Goal: Answer question/provide support: Share knowledge or assist other users

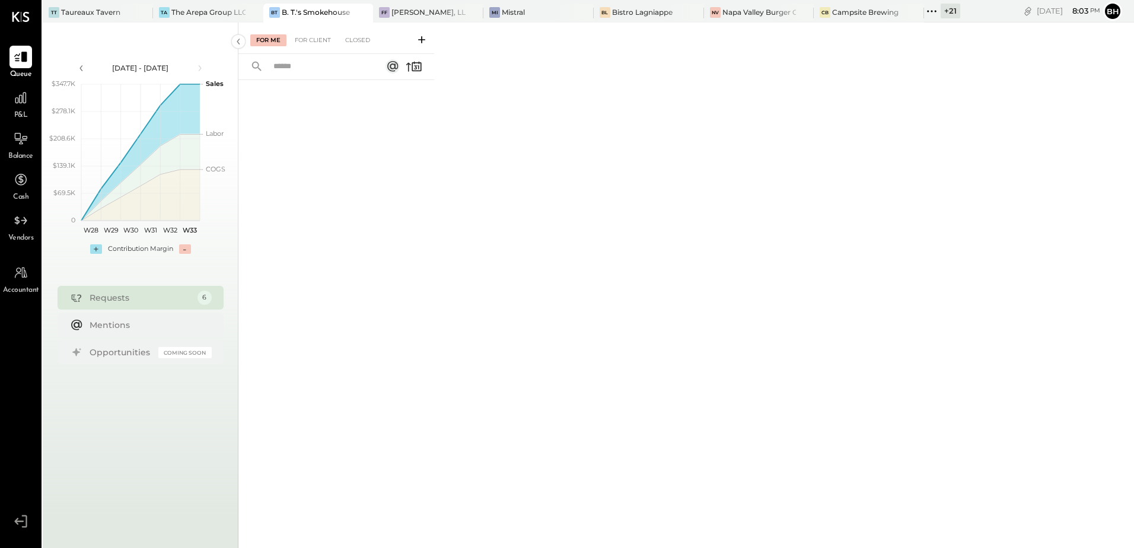
click at [930, 12] on icon at bounding box center [931, 11] width 15 height 15
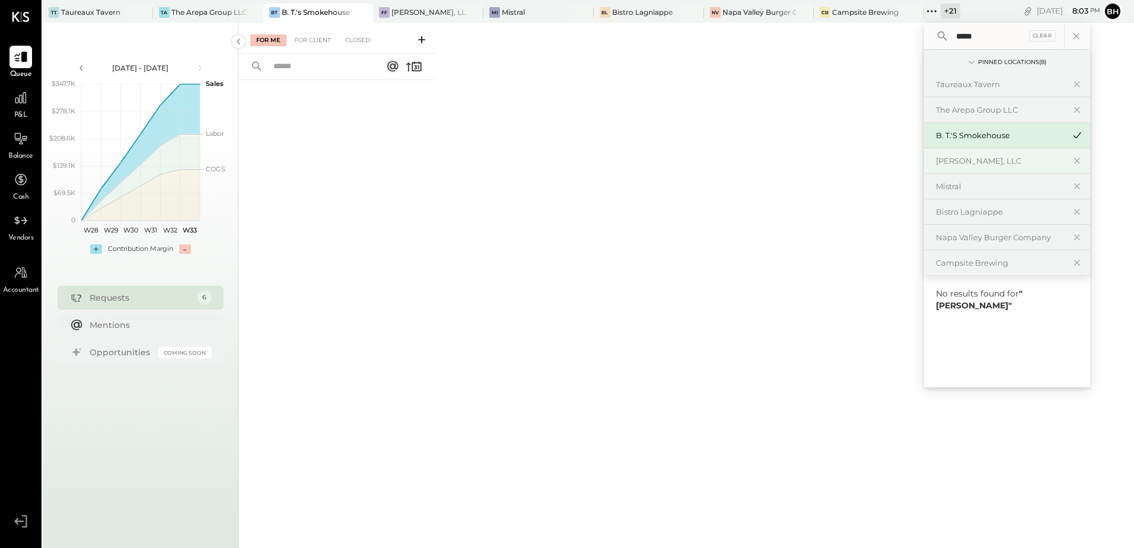
type input "*****"
click at [993, 162] on div "[PERSON_NAME], LLC" at bounding box center [1000, 160] width 128 height 11
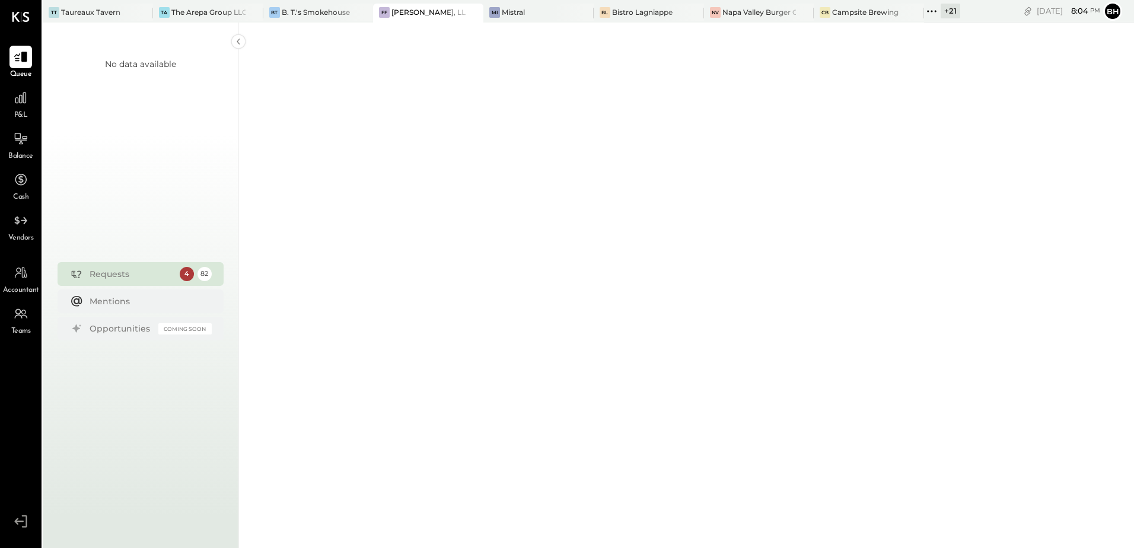
click at [15, 110] on span "P&L" at bounding box center [21, 115] width 14 height 11
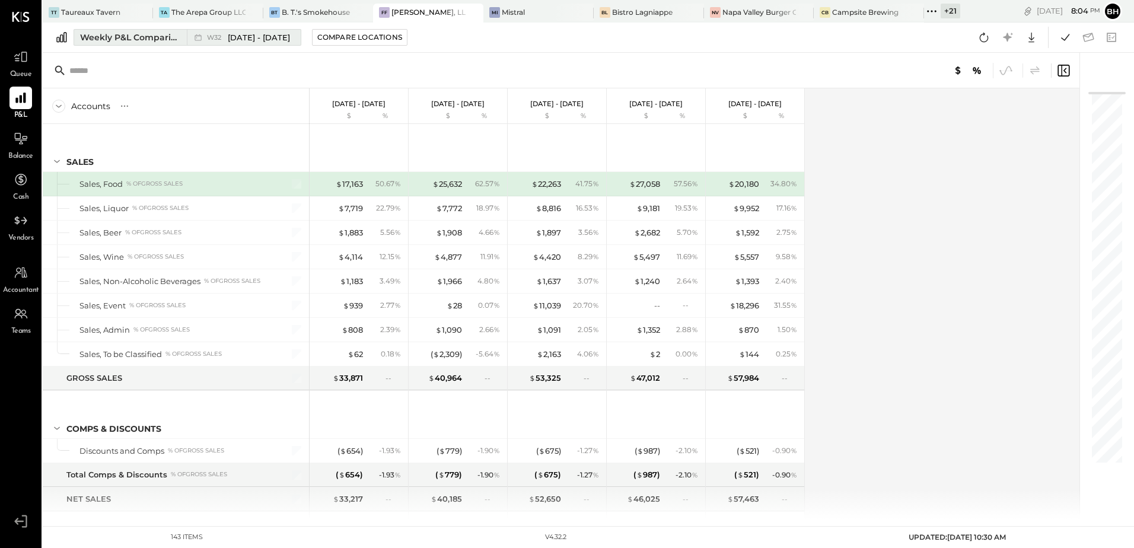
click at [136, 40] on div "Weekly P&L Comparison" at bounding box center [130, 37] width 100 height 12
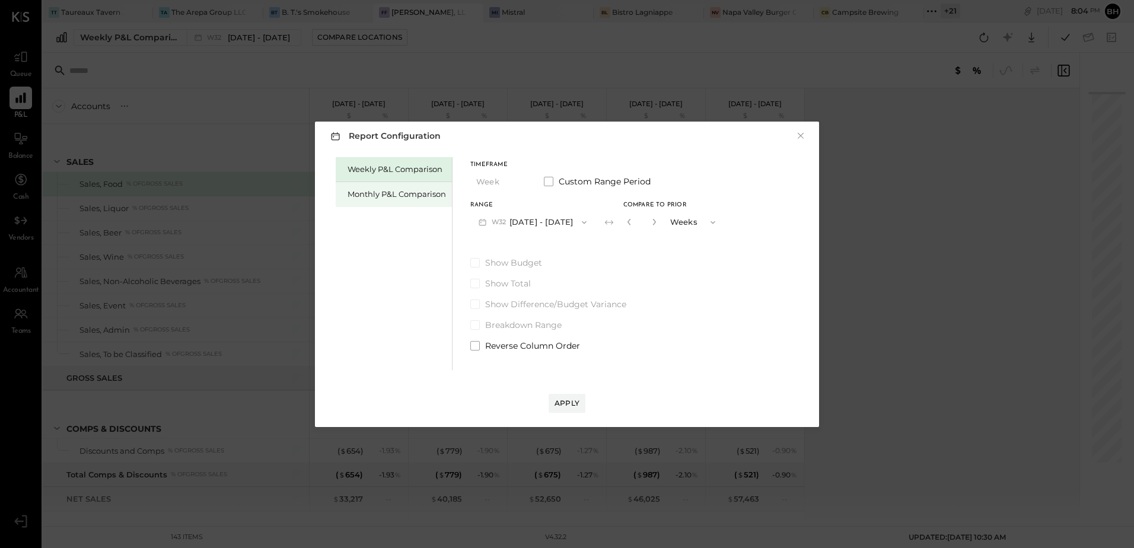
click at [365, 191] on div "Monthly P&L Comparison" at bounding box center [396, 194] width 98 height 11
click at [521, 218] on button "M08 [DATE] - [DATE]" at bounding box center [532, 222] width 125 height 22
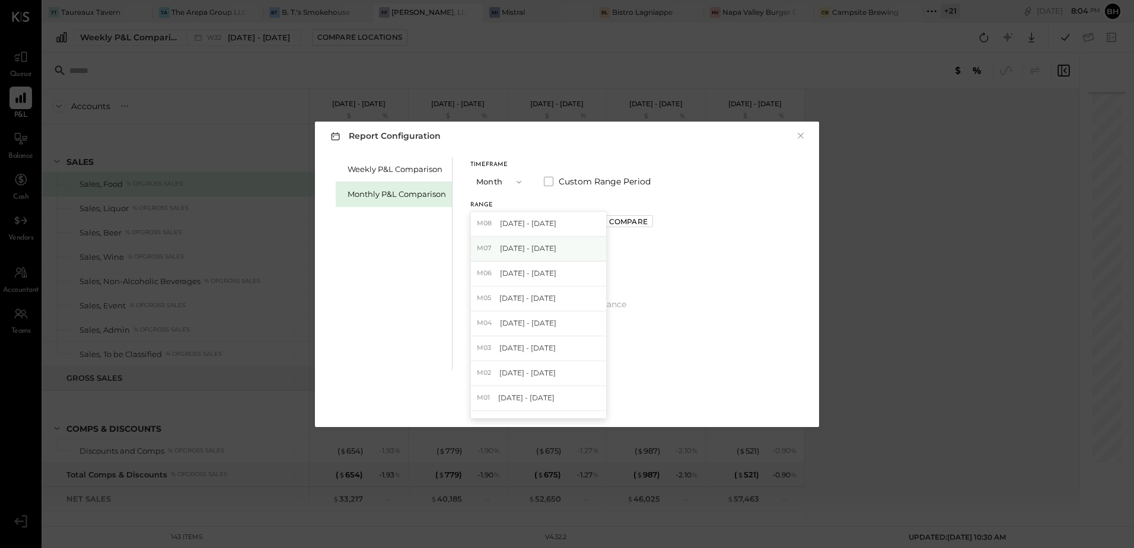
click at [518, 251] on span "[DATE] - [DATE]" at bounding box center [528, 248] width 56 height 10
click at [572, 406] on div "Apply" at bounding box center [566, 403] width 25 height 10
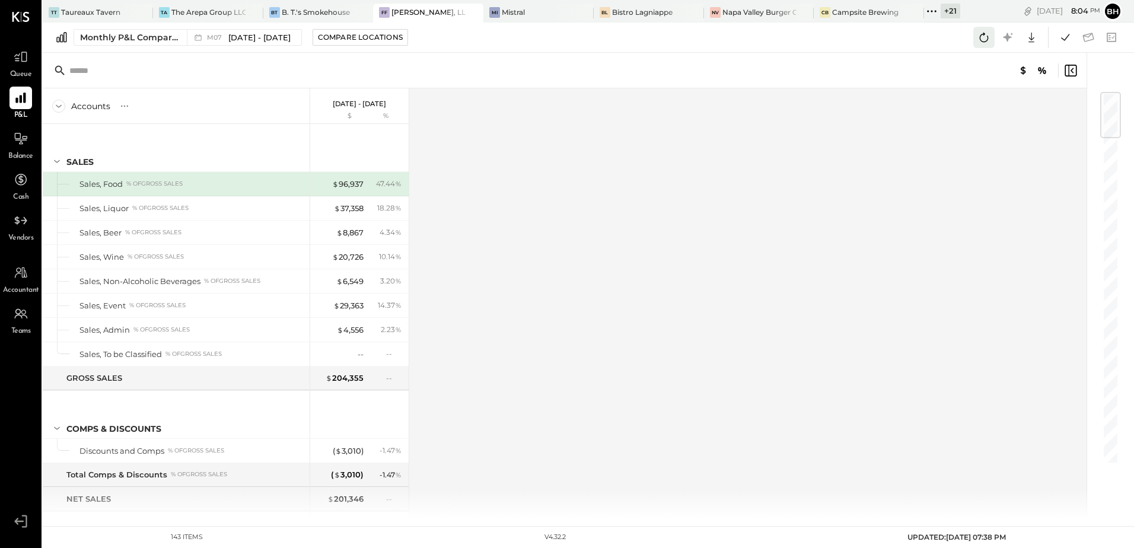
click at [990, 34] on icon at bounding box center [983, 37] width 15 height 15
click at [1063, 31] on icon at bounding box center [1064, 37] width 15 height 15
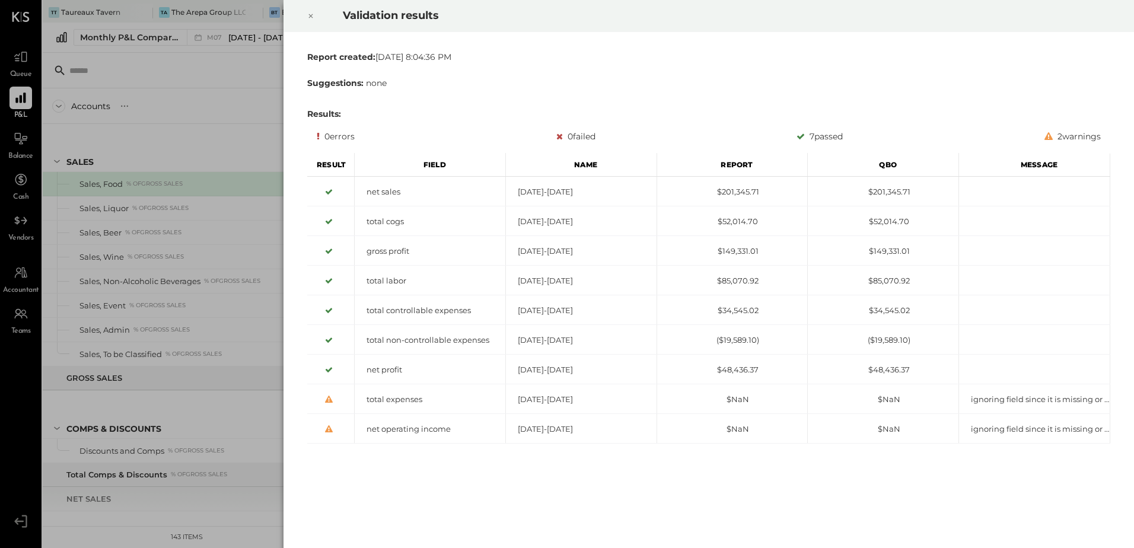
click at [305, 11] on div at bounding box center [311, 15] width 26 height 33
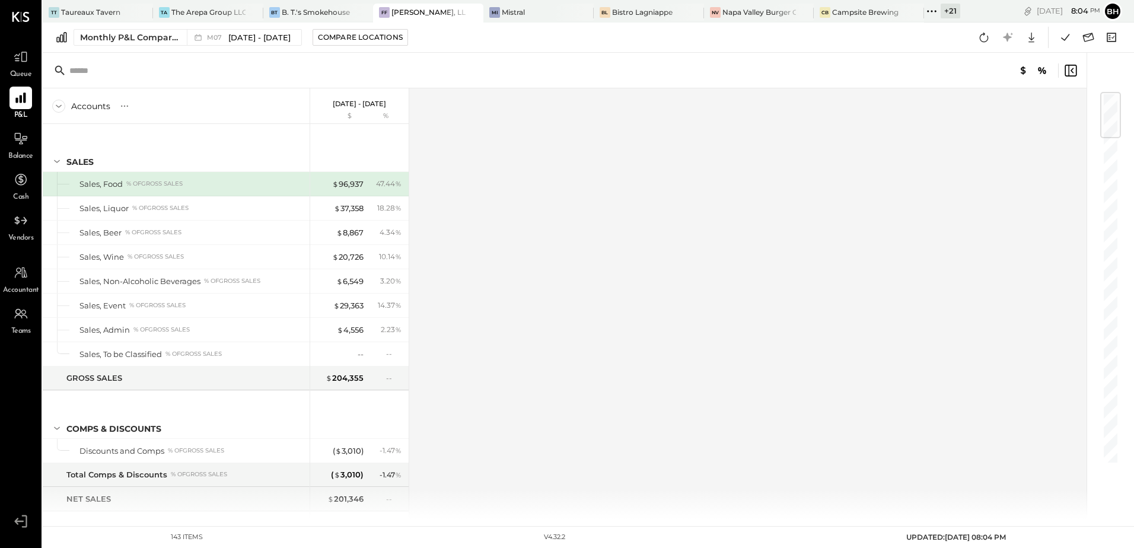
click at [334, 412] on div at bounding box center [360, 413] width 89 height 44
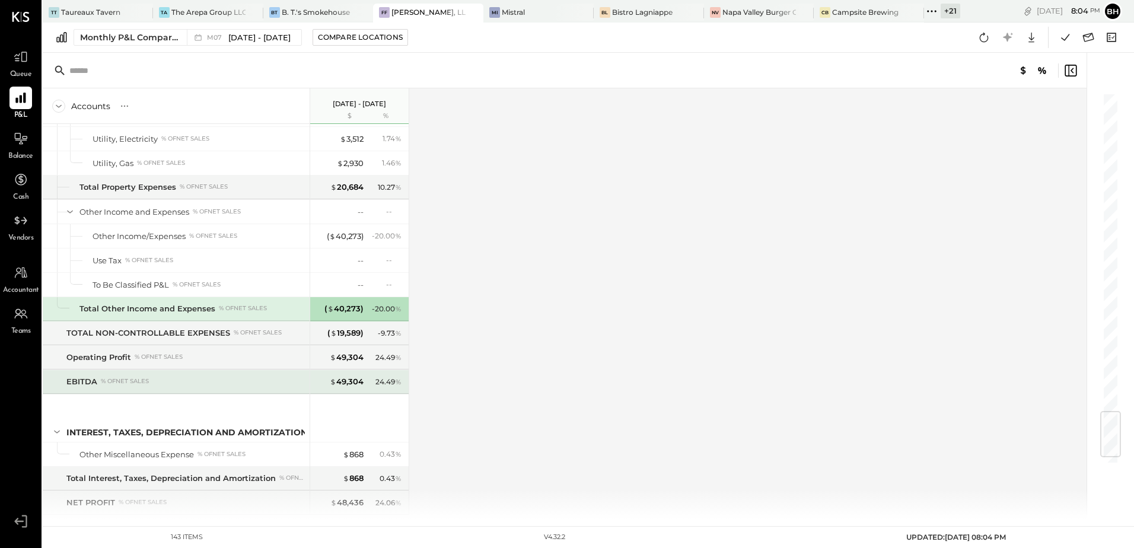
scroll to position [2766, 0]
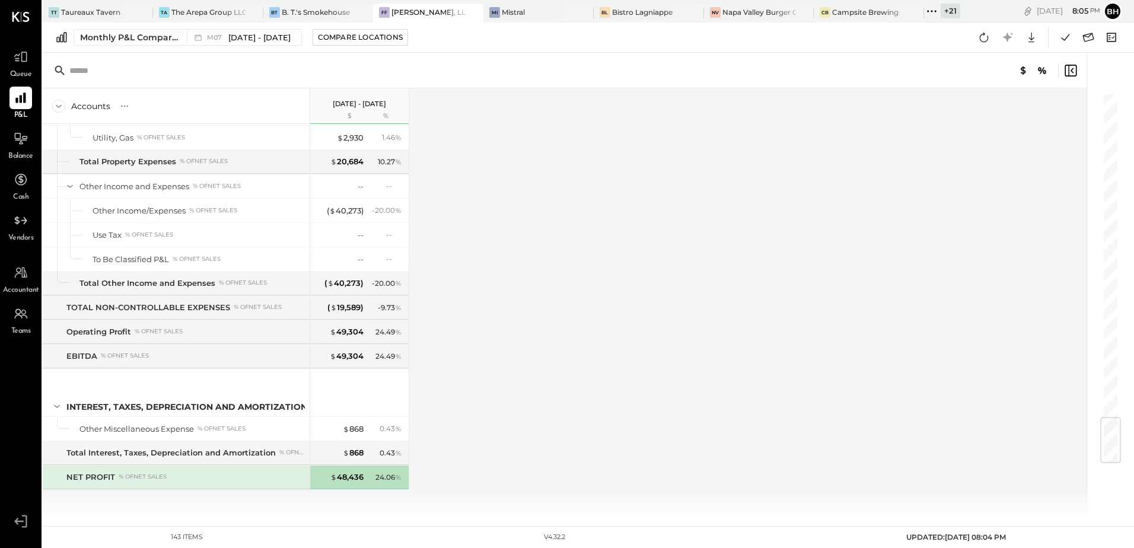
click at [581, 266] on div "Accounts S % GL [DATE] - [DATE] $ % SALES Sales, Food % of GROSS SALES Sales, L…" at bounding box center [565, 303] width 1045 height 431
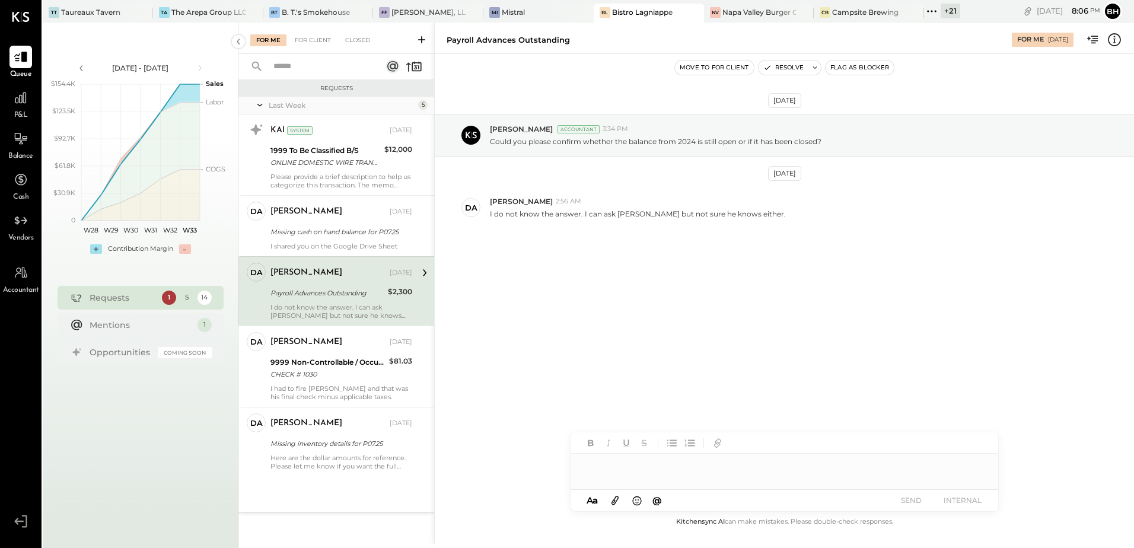
click at [1117, 42] on icon at bounding box center [1114, 39] width 15 height 15
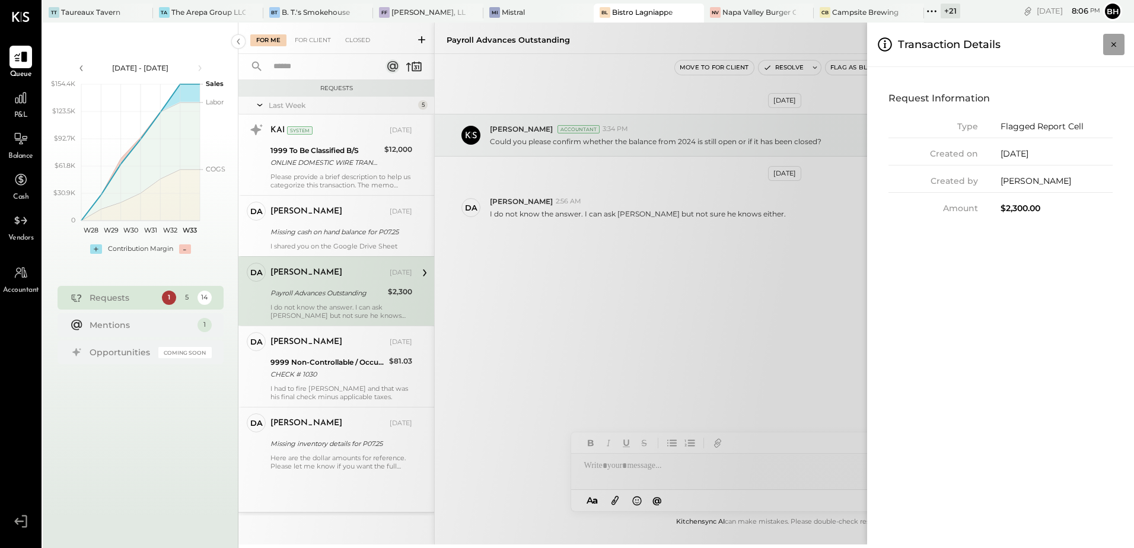
click at [1110, 49] on icon "Close panel" at bounding box center [1114, 45] width 12 height 12
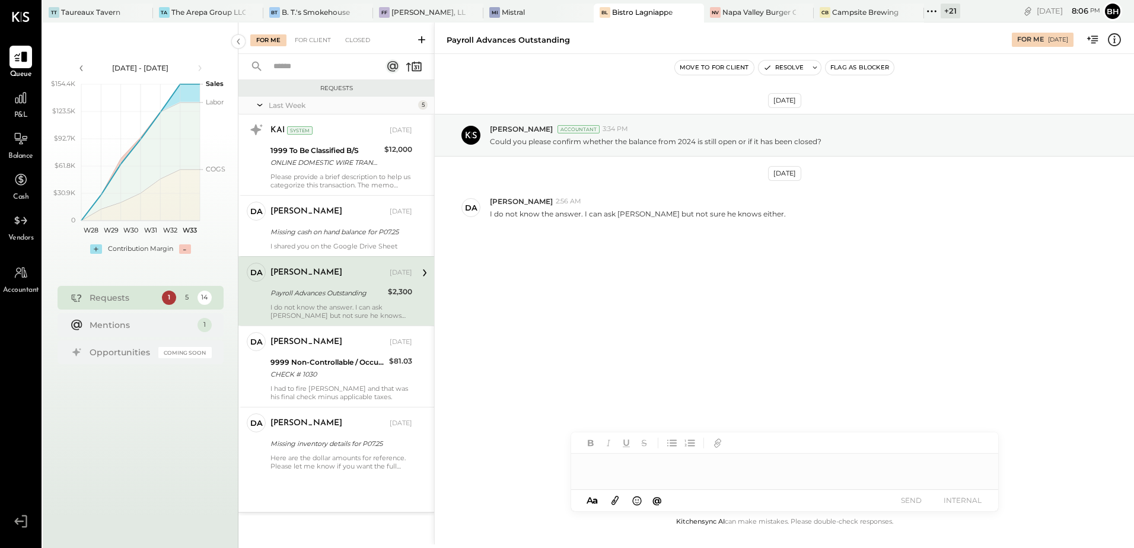
click at [668, 468] on div at bounding box center [784, 466] width 427 height 24
click at [342, 241] on div "david Aug 09, 2025 Missing cash on hand balance for P07.25 I shared you on the …" at bounding box center [341, 226] width 142 height 49
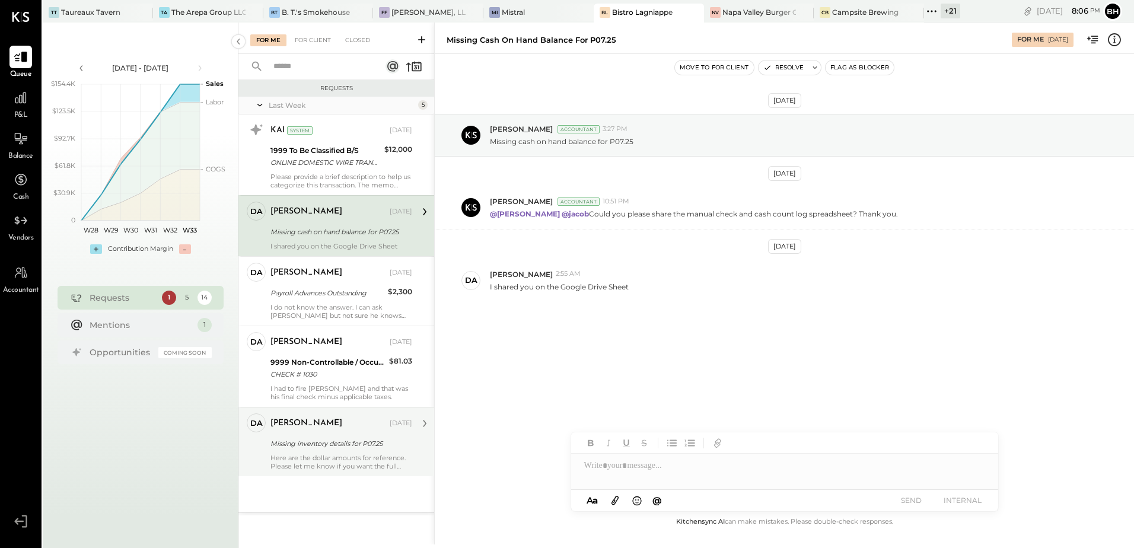
click at [329, 436] on div "Missing inventory details for P07.25" at bounding box center [339, 443] width 138 height 14
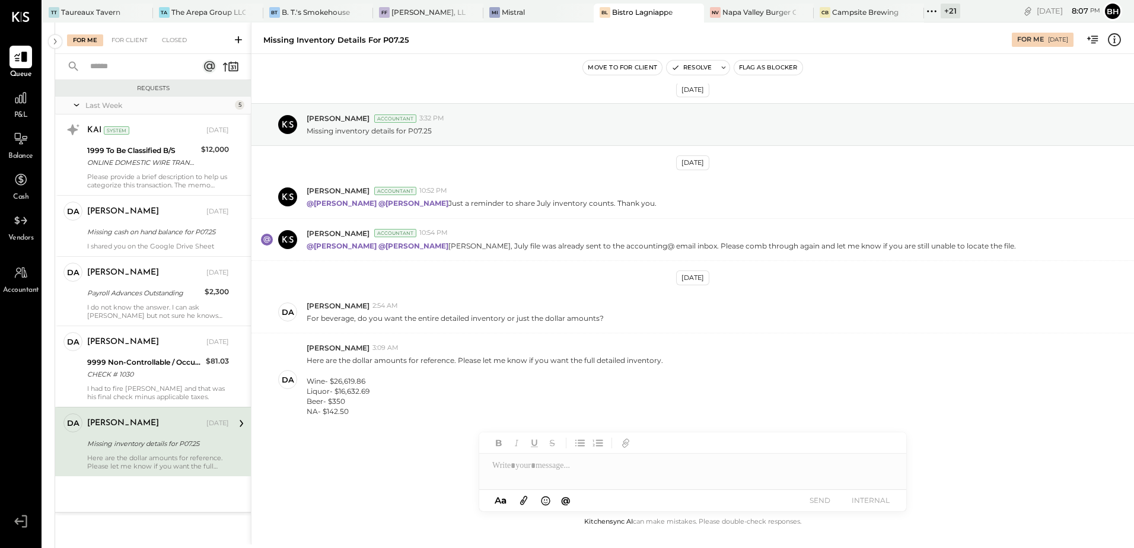
scroll to position [11, 0]
click at [130, 218] on div "david Aug 09, 2025" at bounding box center [158, 211] width 142 height 17
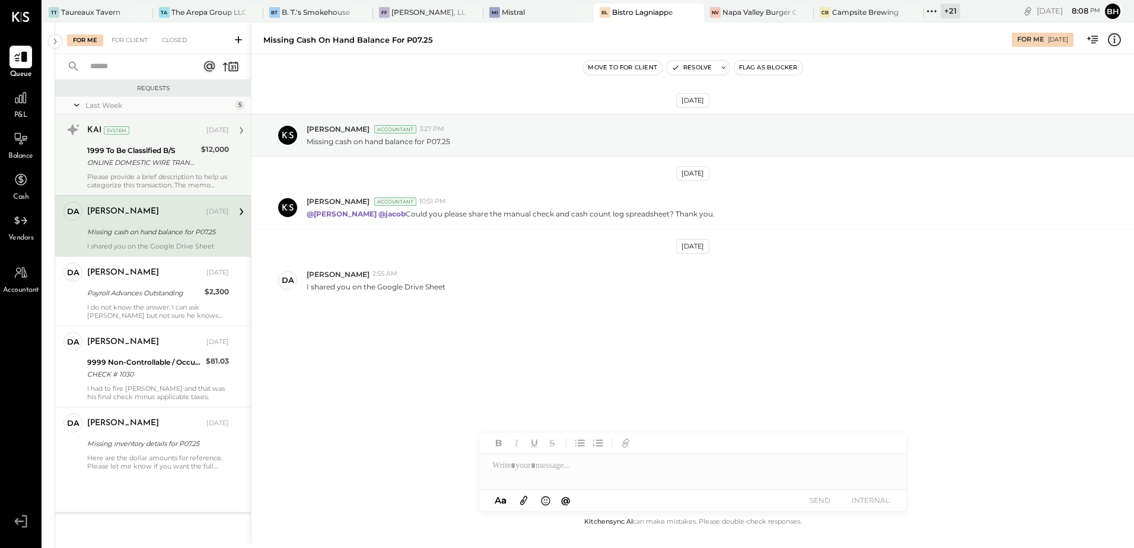
click at [142, 171] on div "KAI System Aug 06, 2025 1999 To Be Classified B/S ONLINE DOMESTIC WIRE TRANSFER…" at bounding box center [158, 154] width 142 height 69
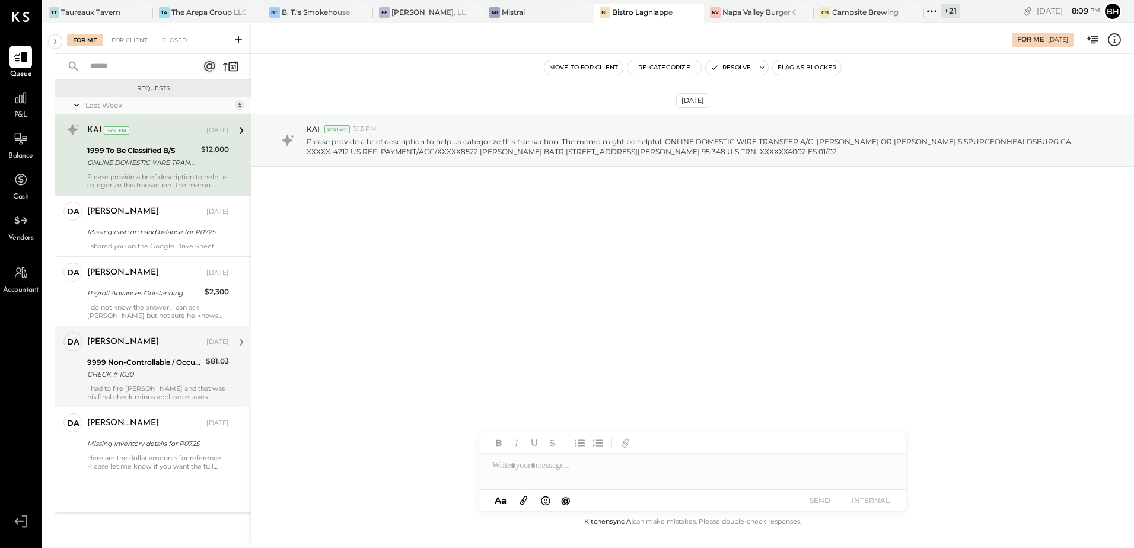
click at [130, 366] on div "9999 Non-Controllable / Occupancy:To Be Classified P&L" at bounding box center [144, 362] width 115 height 12
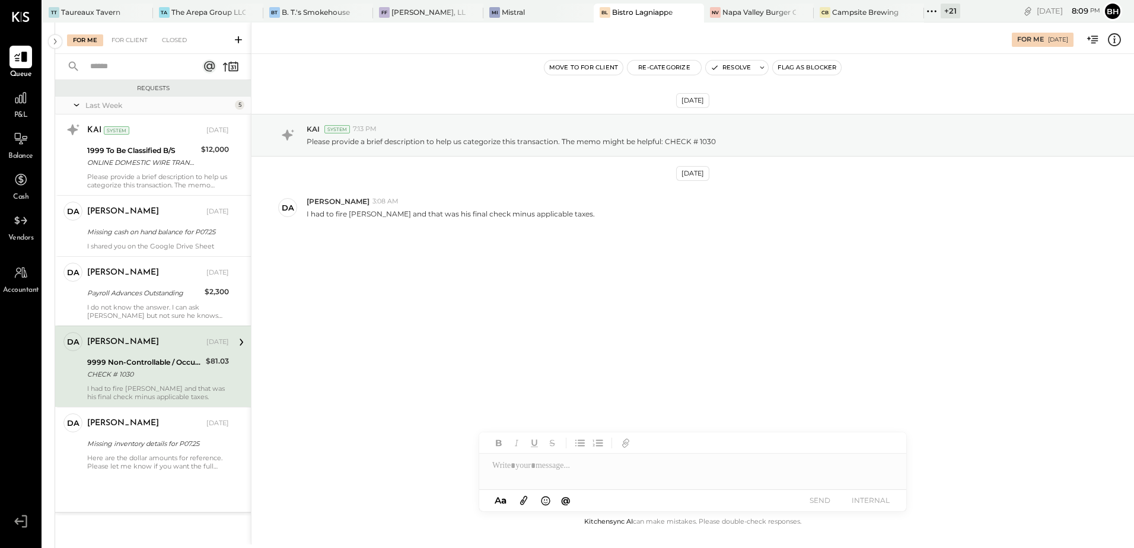
click at [1108, 42] on icon at bounding box center [1114, 39] width 13 height 13
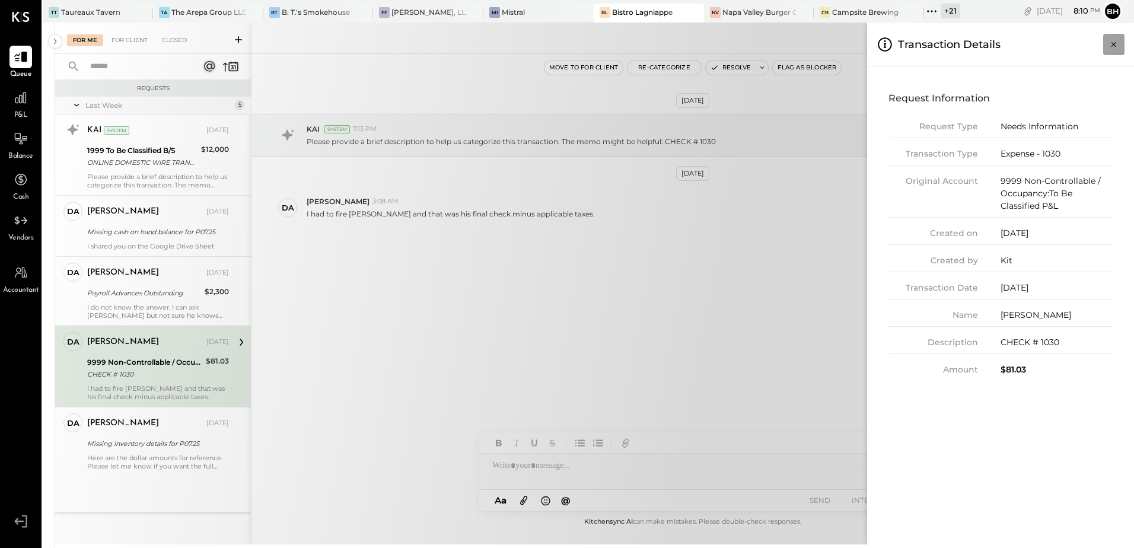
click at [1121, 44] on button "Close panel" at bounding box center [1113, 44] width 21 height 21
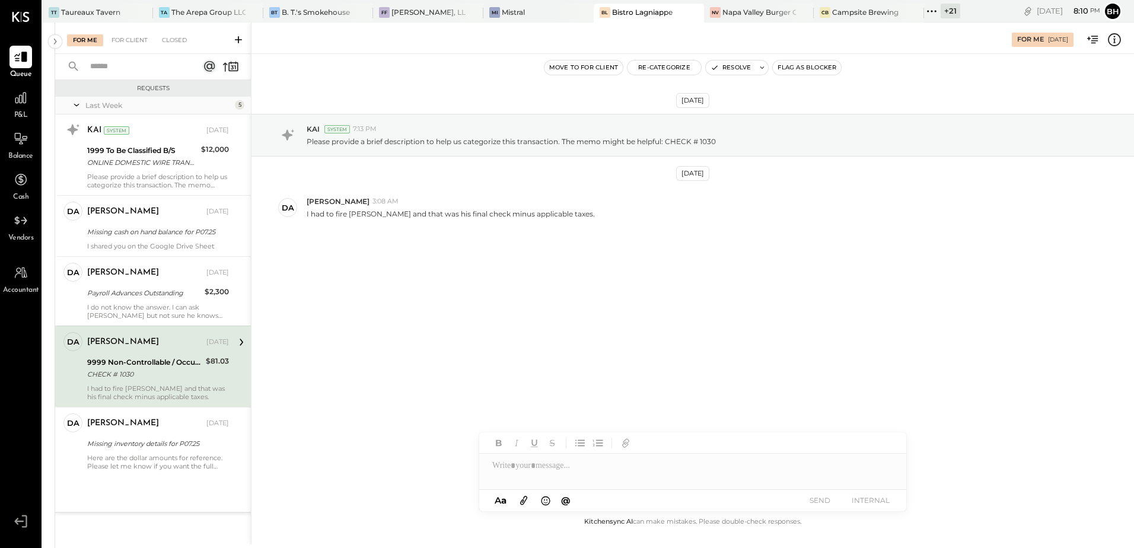
click at [567, 466] on div at bounding box center [692, 466] width 427 height 24
click at [820, 501] on button "SEND" at bounding box center [819, 500] width 47 height 16
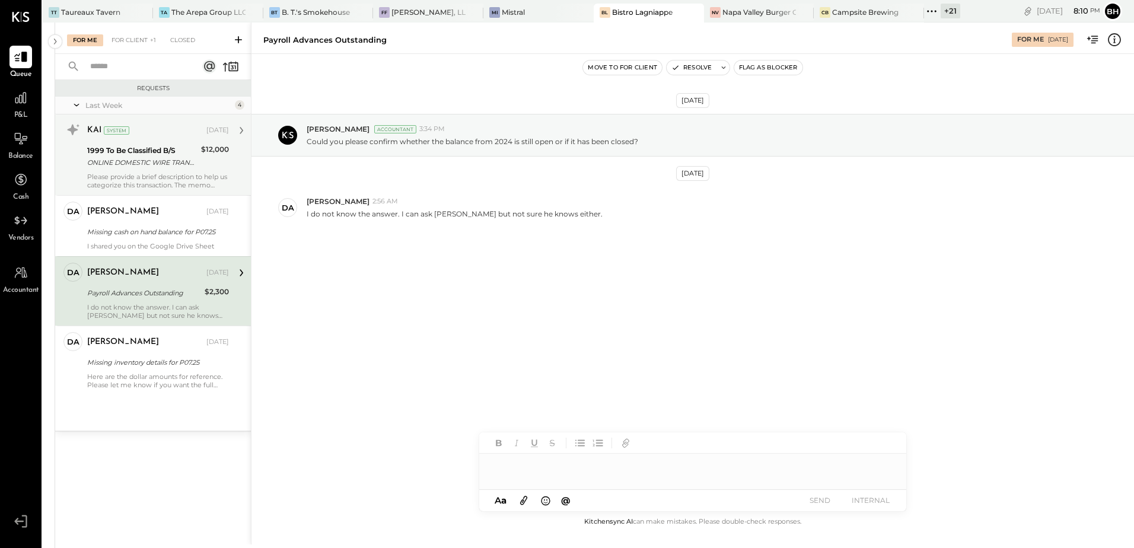
click at [125, 180] on div "Please provide a brief description to help us categorize this transaction. The …" at bounding box center [158, 181] width 142 height 17
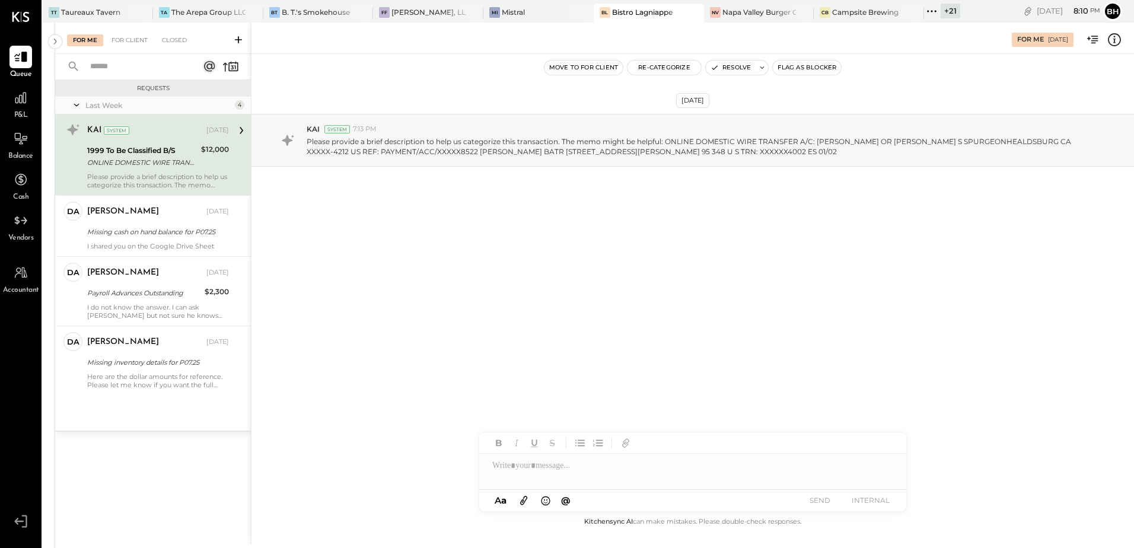
click at [1117, 40] on icon at bounding box center [1114, 39] width 15 height 15
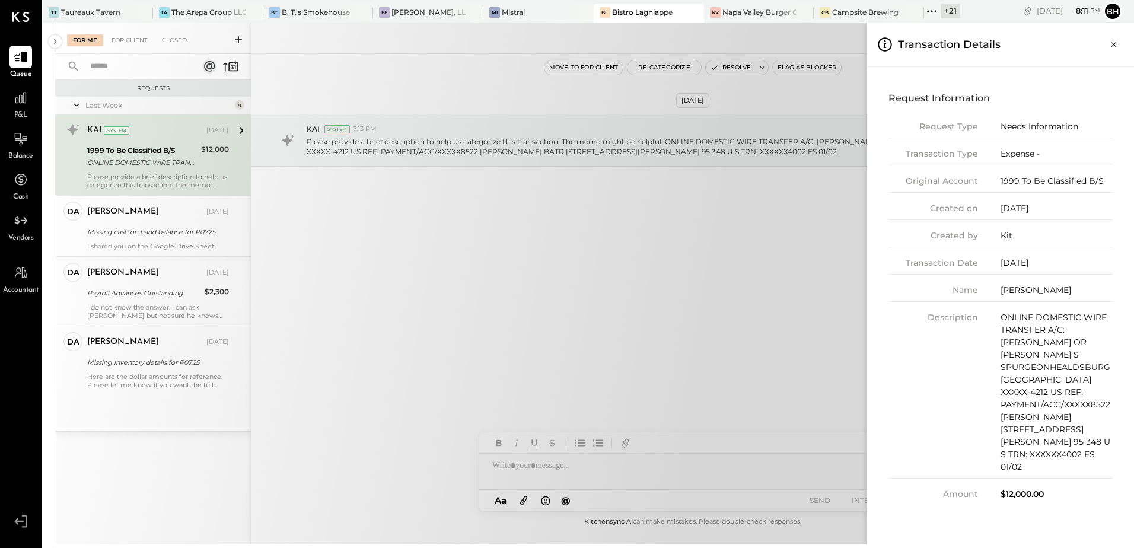
click at [472, 244] on div "For Me For Client Closed Requests Last Week 4 KAI System Aug 06, 2025 1999 To B…" at bounding box center [594, 284] width 1079 height 522
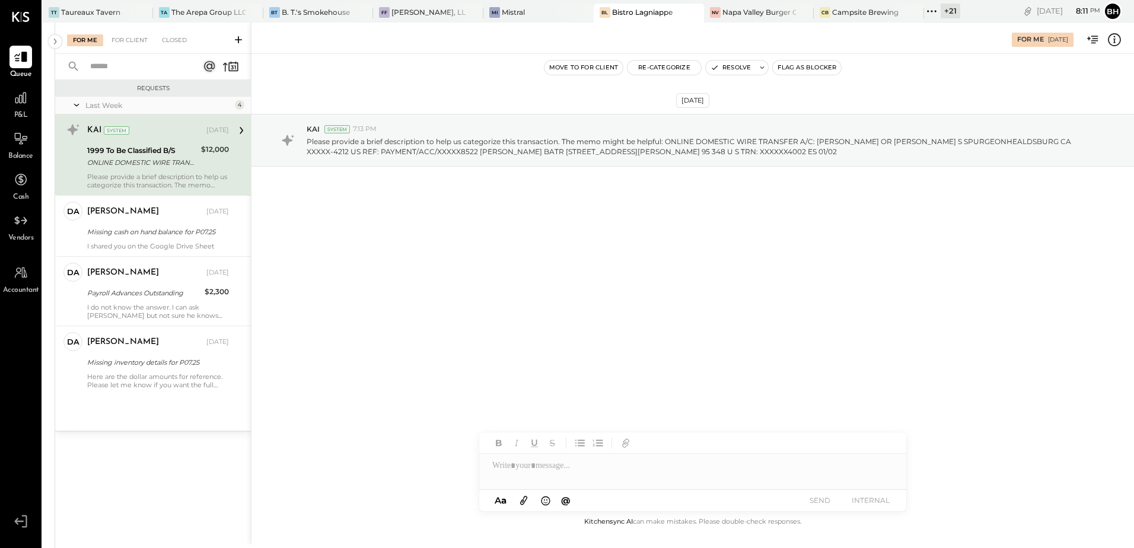
click at [565, 68] on button "Move to for client" at bounding box center [583, 67] width 79 height 14
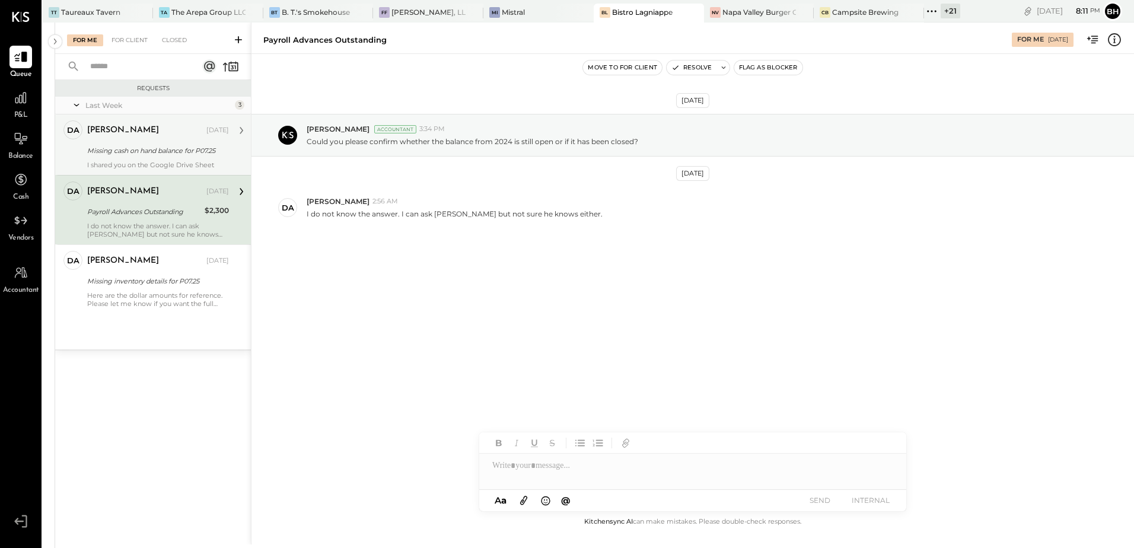
click at [170, 160] on div "david Aug 09, 2025 Missing cash on hand balance for P07.25 I shared you on the …" at bounding box center [158, 144] width 142 height 49
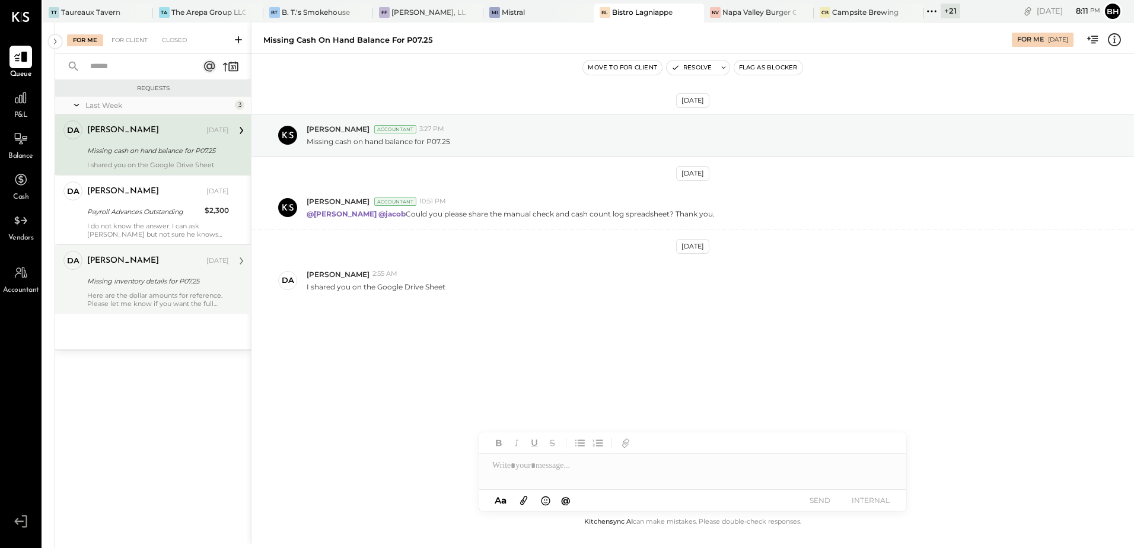
click at [184, 279] on div "Missing inventory details for P07.25" at bounding box center [156, 281] width 138 height 12
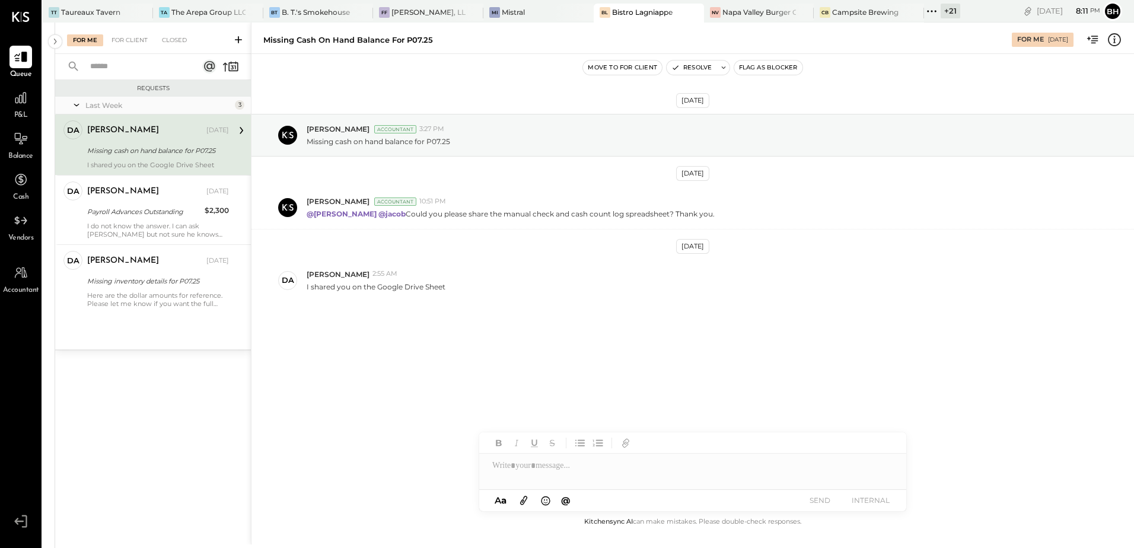
scroll to position [11, 0]
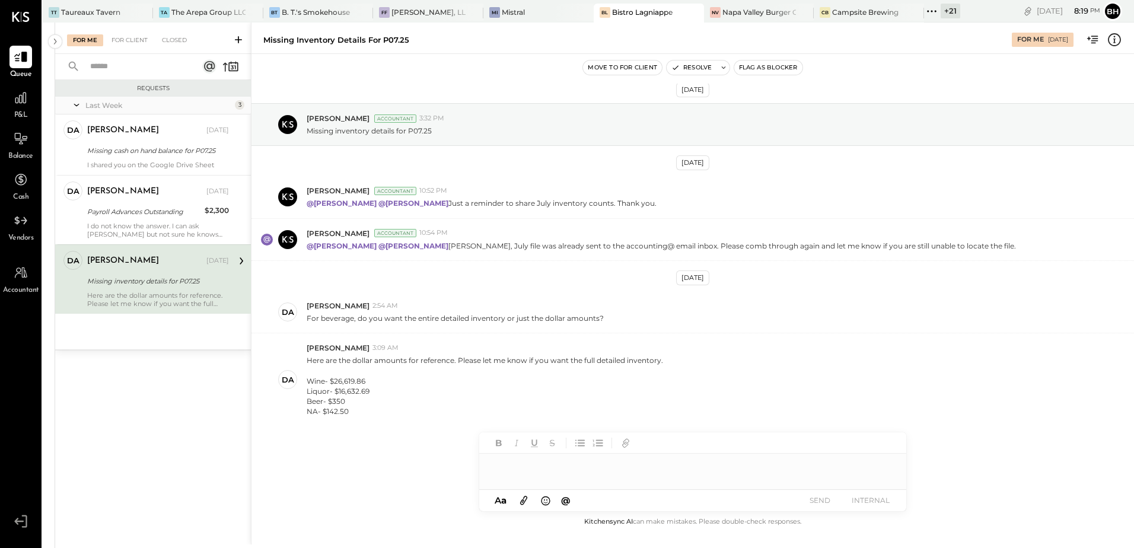
click at [527, 463] on div at bounding box center [692, 466] width 427 height 24
copy div "**********"
click at [811, 502] on button "SEND" at bounding box center [819, 500] width 47 height 16
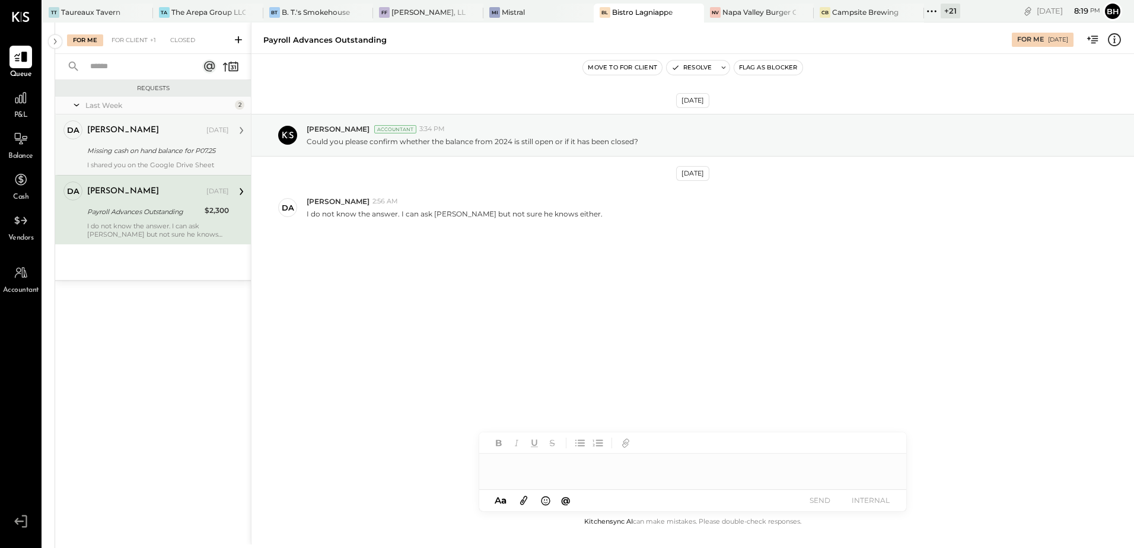
click at [152, 151] on div "Missing cash on hand balance for P07.25" at bounding box center [156, 151] width 138 height 12
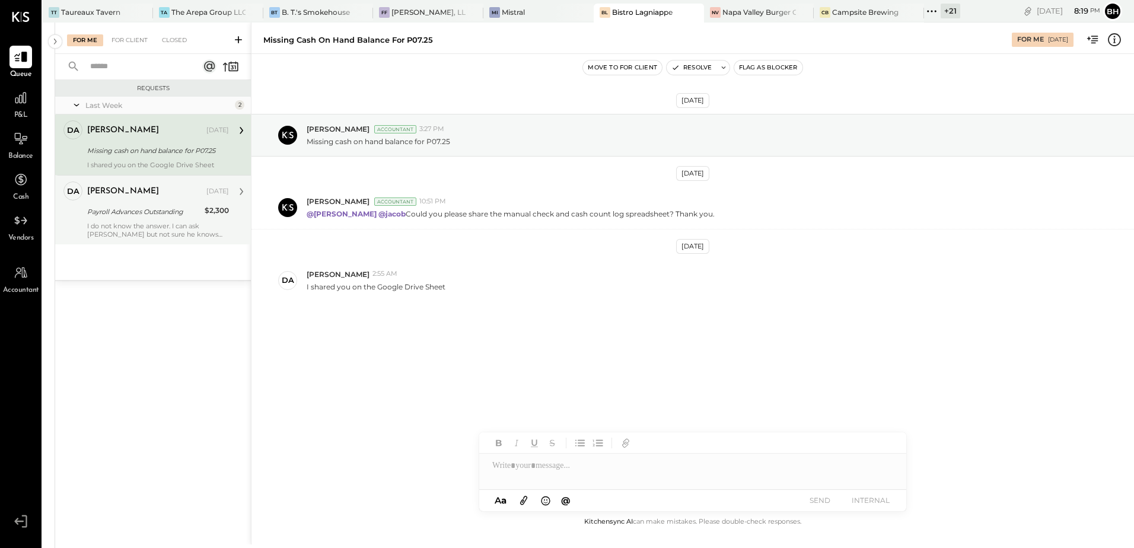
click at [135, 236] on div "I do not know the answer. I can ask Jason but not sure he knows either." at bounding box center [158, 230] width 142 height 17
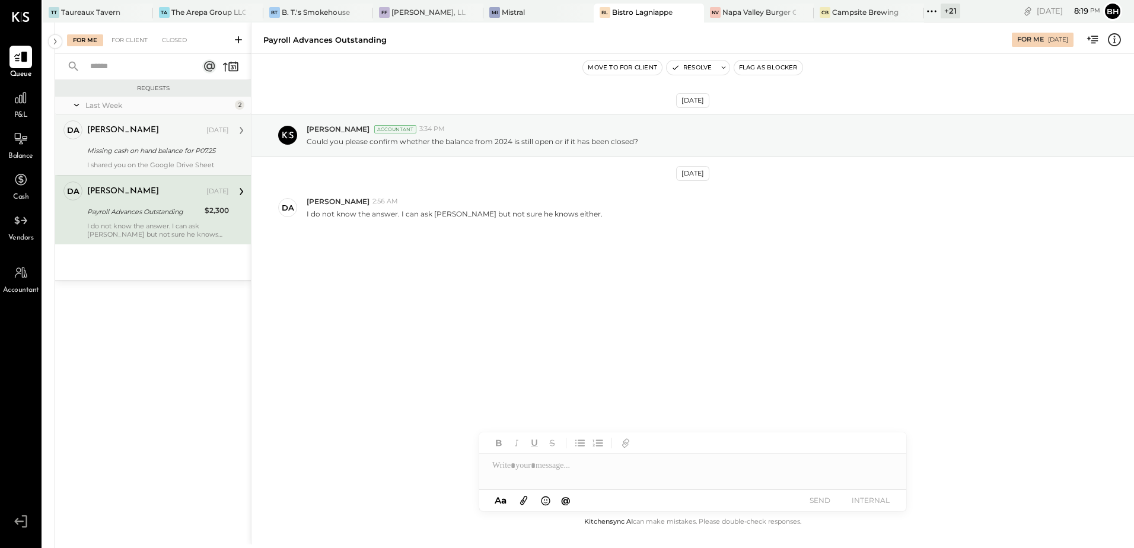
click at [147, 149] on div "Missing cash on hand balance for P07.25" at bounding box center [156, 151] width 138 height 12
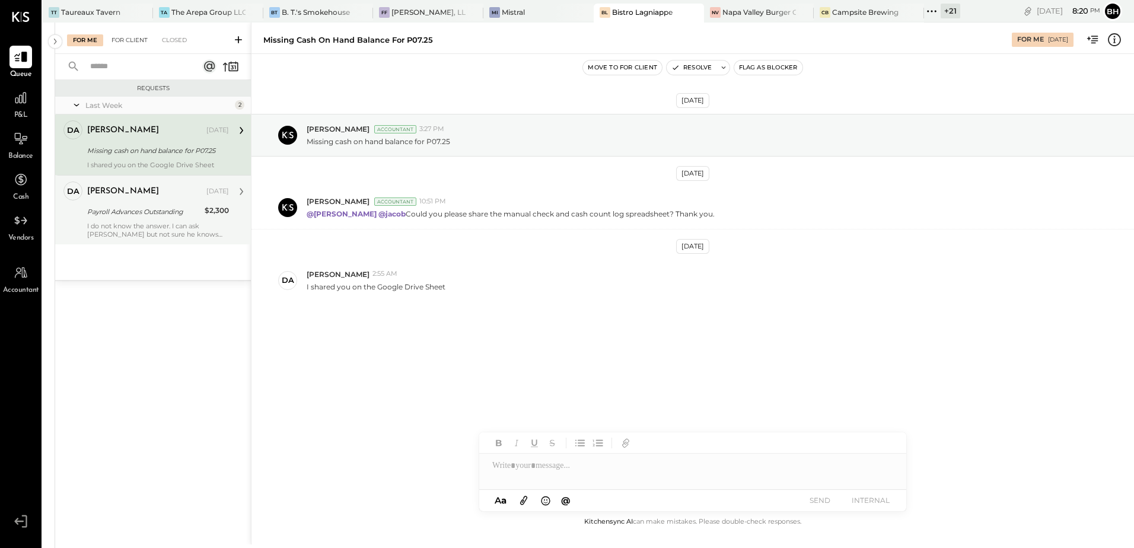
click at [122, 38] on div "For Client" at bounding box center [130, 40] width 48 height 12
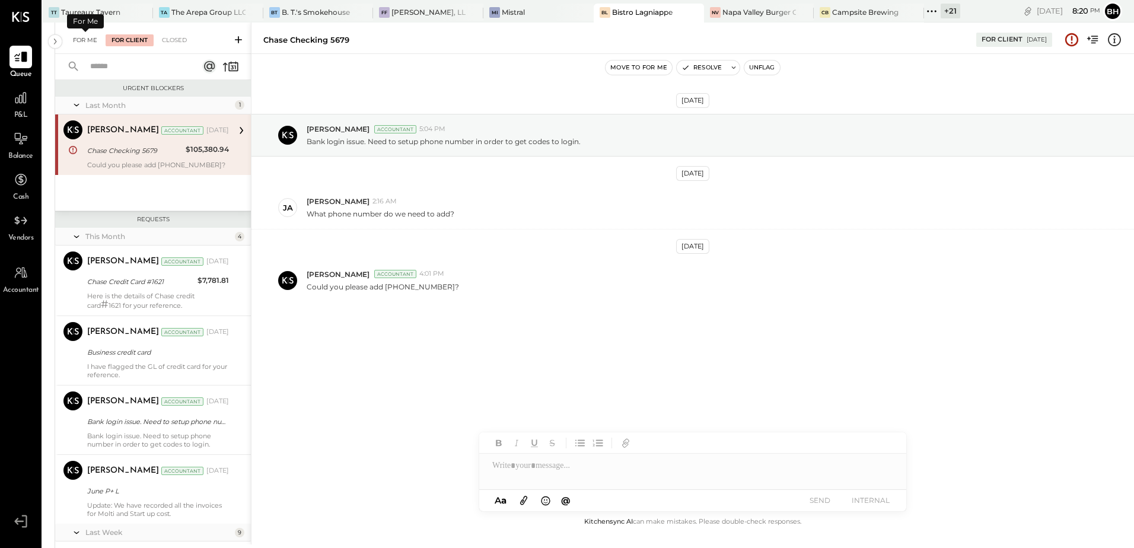
click at [82, 40] on div "For Me" at bounding box center [85, 40] width 36 height 12
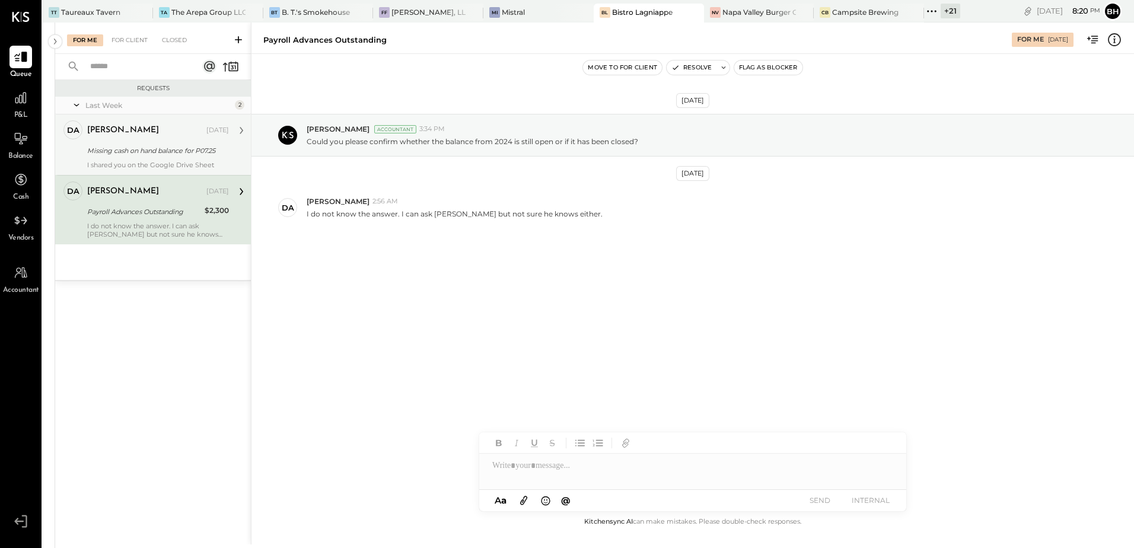
click at [133, 158] on div "david Aug 09, 2025 Missing cash on hand balance for P07.25 I shared you on the …" at bounding box center [158, 144] width 142 height 49
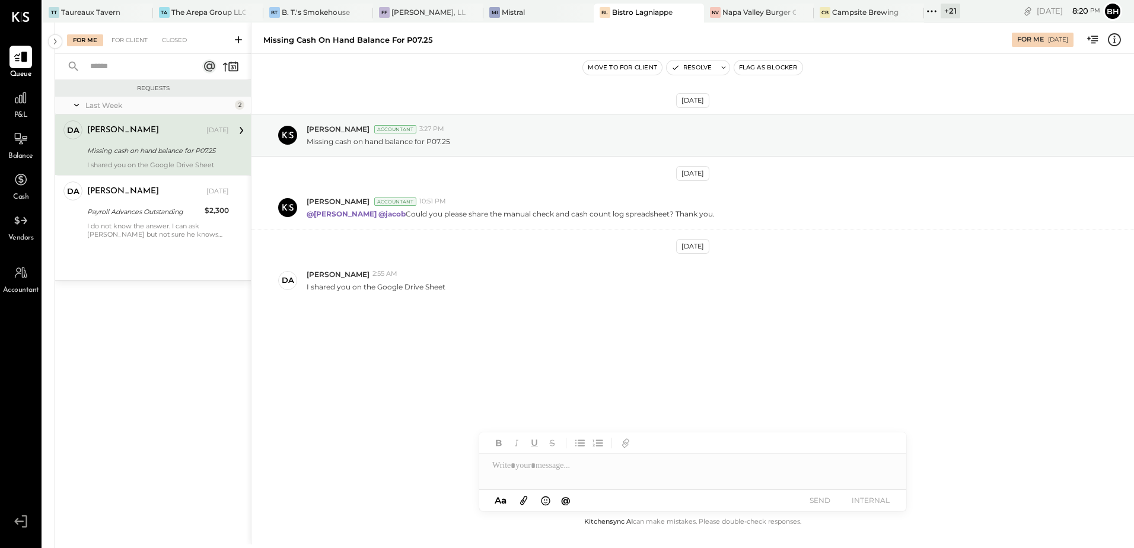
drag, startPoint x: 133, startPoint y: 42, endPoint x: 156, endPoint y: 74, distance: 39.5
click at [133, 42] on div "For Client" at bounding box center [130, 40] width 48 height 12
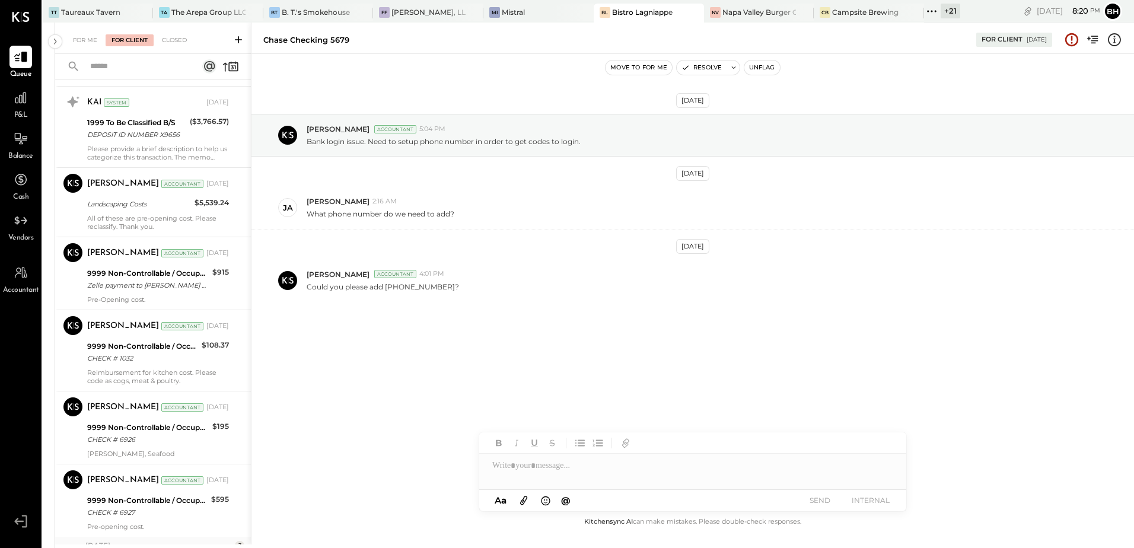
scroll to position [956, 0]
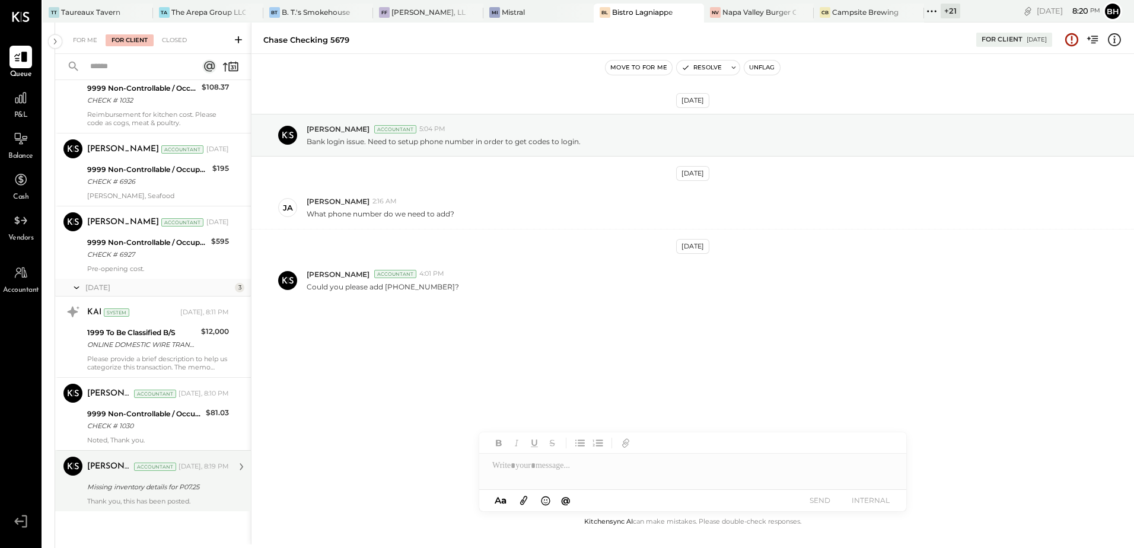
click at [171, 496] on div "Bhargav Kanani Accountant Today, 8:19 PM Missing inventory details for P07.25 T…" at bounding box center [158, 481] width 142 height 49
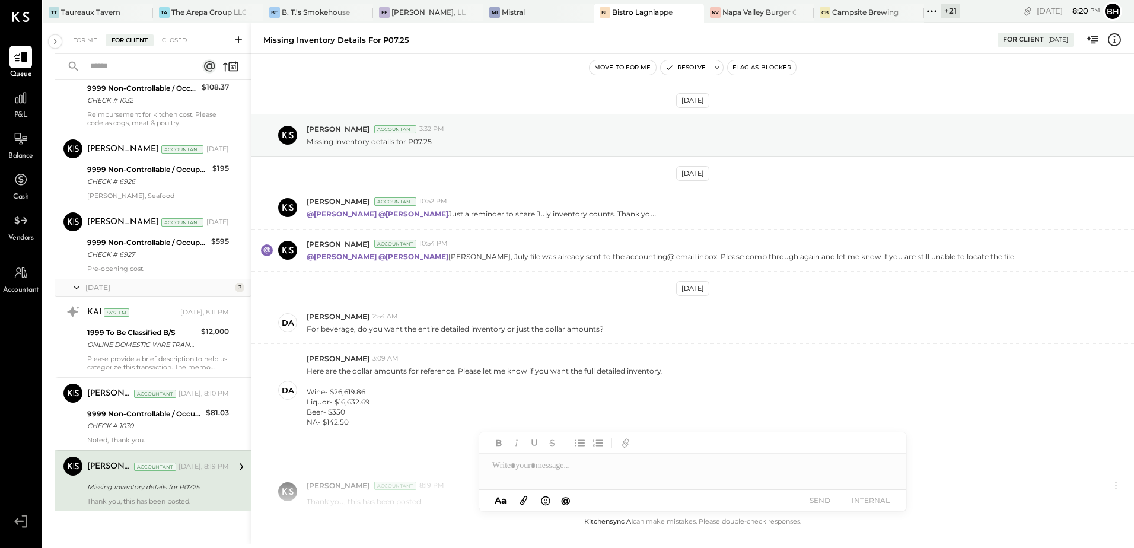
scroll to position [90, 0]
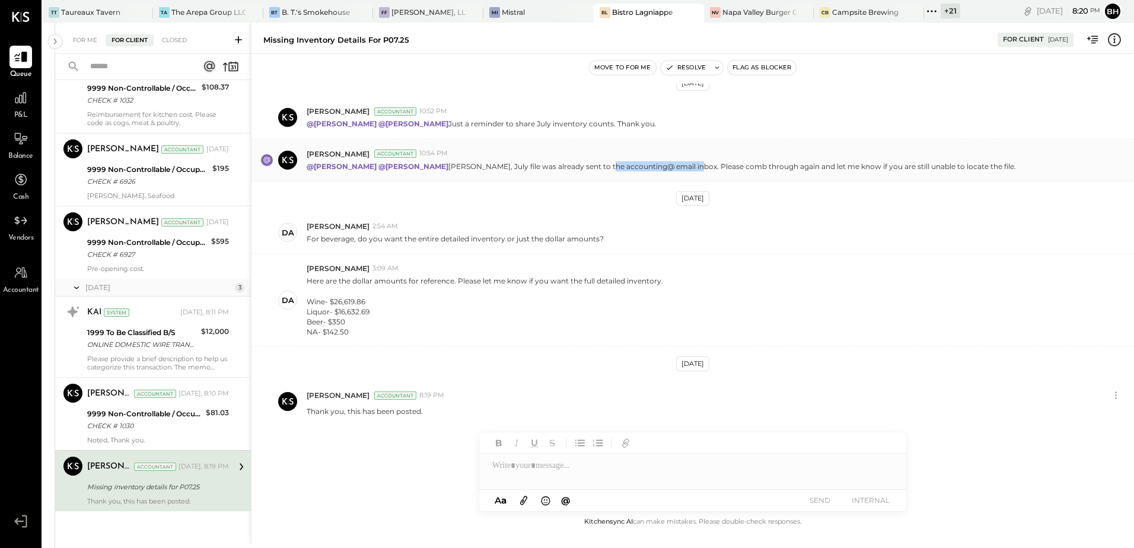
drag, startPoint x: 594, startPoint y: 169, endPoint x: 683, endPoint y: 174, distance: 88.5
click at [683, 174] on div "Joseph Shin Accountant 10:54 PM @Bhargav Kanani @Dhwani Solanki Per Jacob, July…" at bounding box center [692, 160] width 882 height 42
click at [267, 201] on div "Aug 5th, 2025 Dhwani Solanki Accountant 3:32 PM Missing inventory details for P…" at bounding box center [692, 299] width 882 height 431
drag, startPoint x: 95, startPoint y: 42, endPoint x: 116, endPoint y: 76, distance: 40.2
click at [95, 42] on div "For Me" at bounding box center [85, 40] width 36 height 12
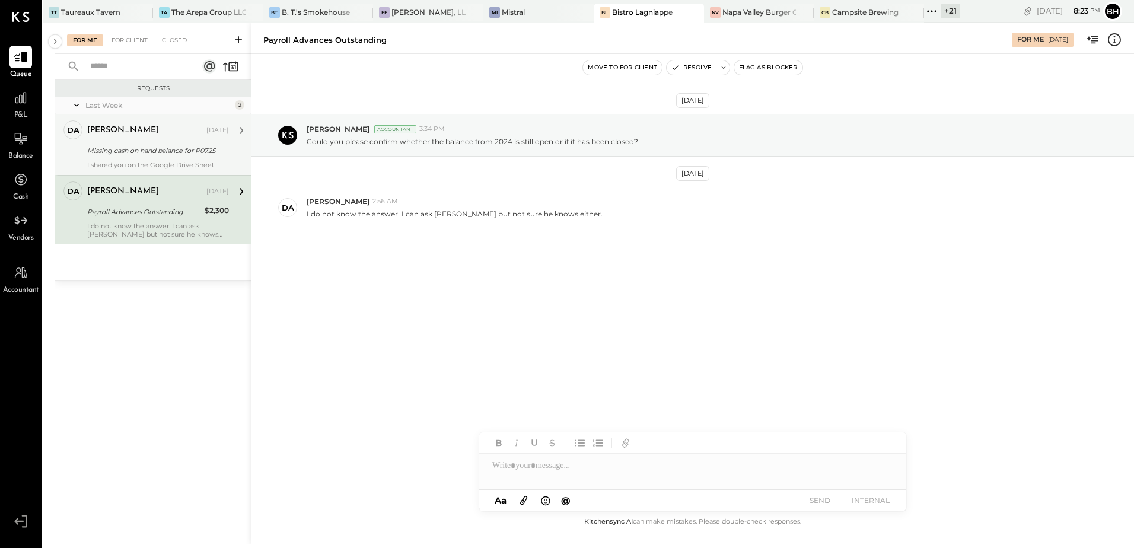
click at [165, 149] on div "Missing cash on hand balance for P07.25" at bounding box center [156, 151] width 138 height 12
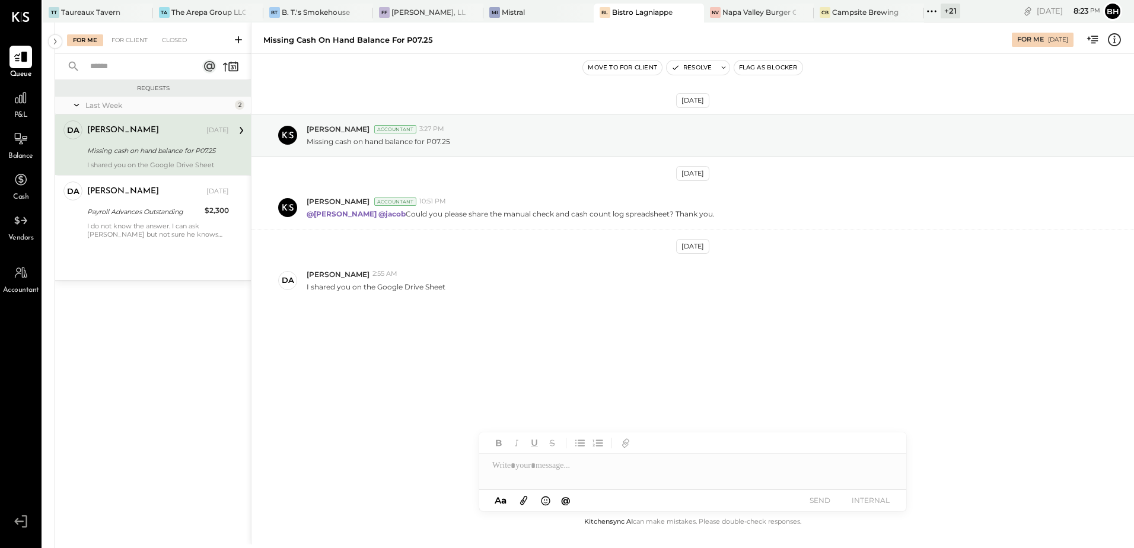
click at [522, 471] on div at bounding box center [692, 466] width 427 height 24
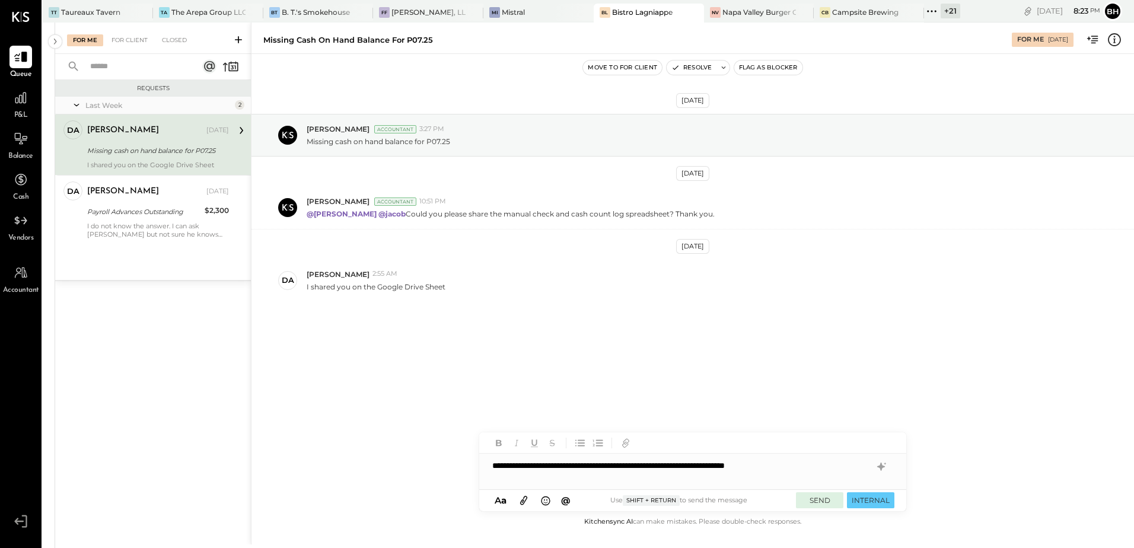
click at [818, 499] on button "SEND" at bounding box center [819, 500] width 47 height 16
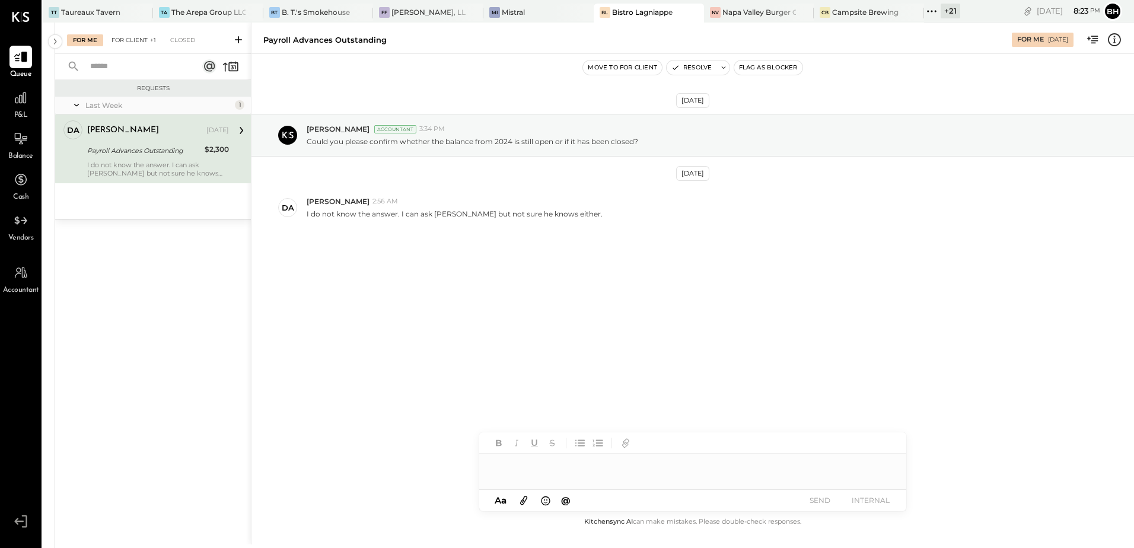
click at [120, 40] on div "For Client +1" at bounding box center [134, 40] width 56 height 12
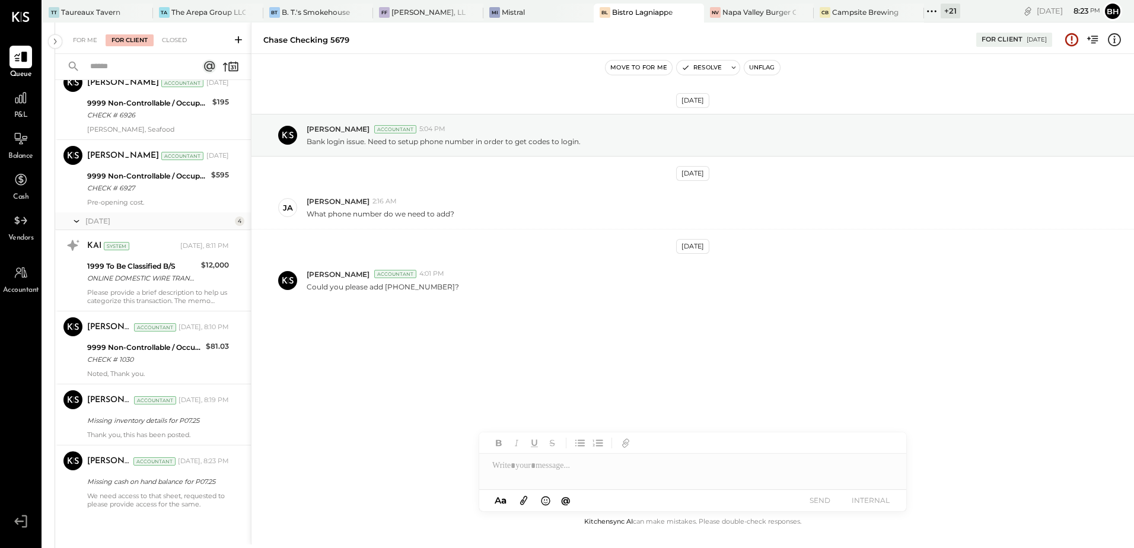
scroll to position [1026, 0]
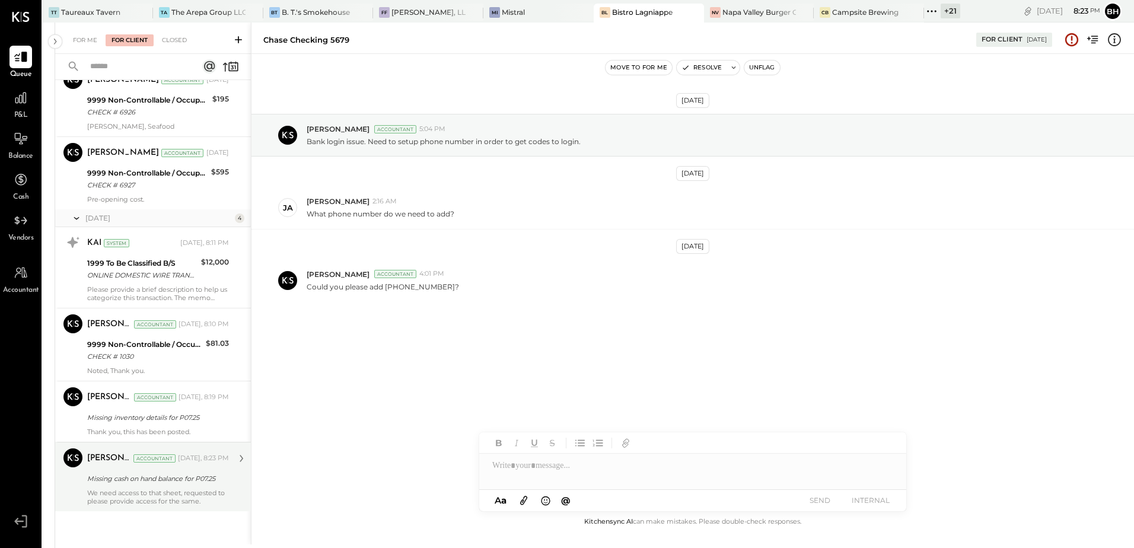
click at [158, 497] on div "We need access to that sheet, requested to please provide access for the same." at bounding box center [158, 497] width 142 height 17
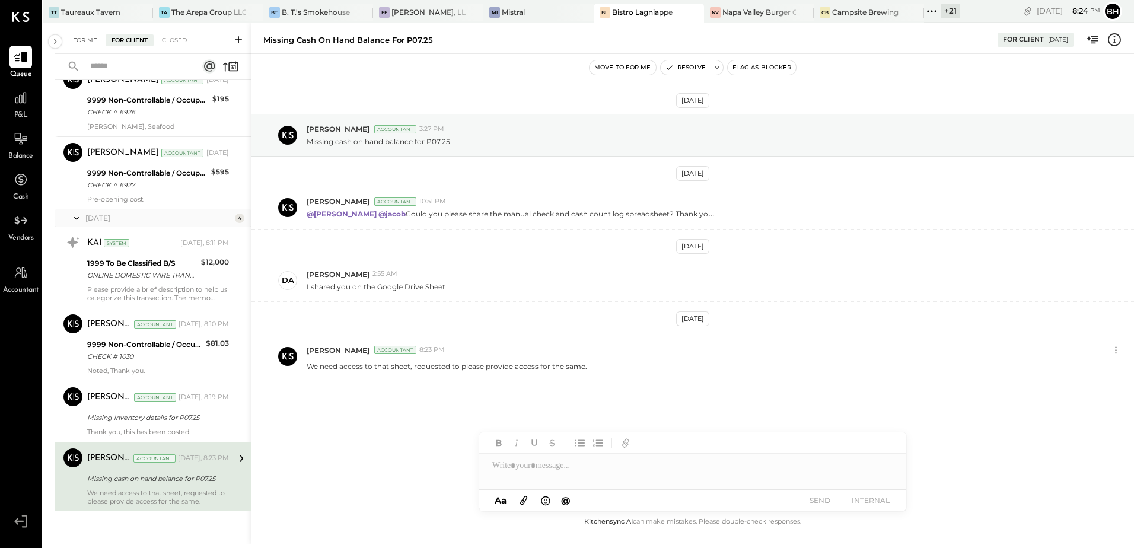
click at [92, 43] on div "For Me" at bounding box center [85, 40] width 36 height 12
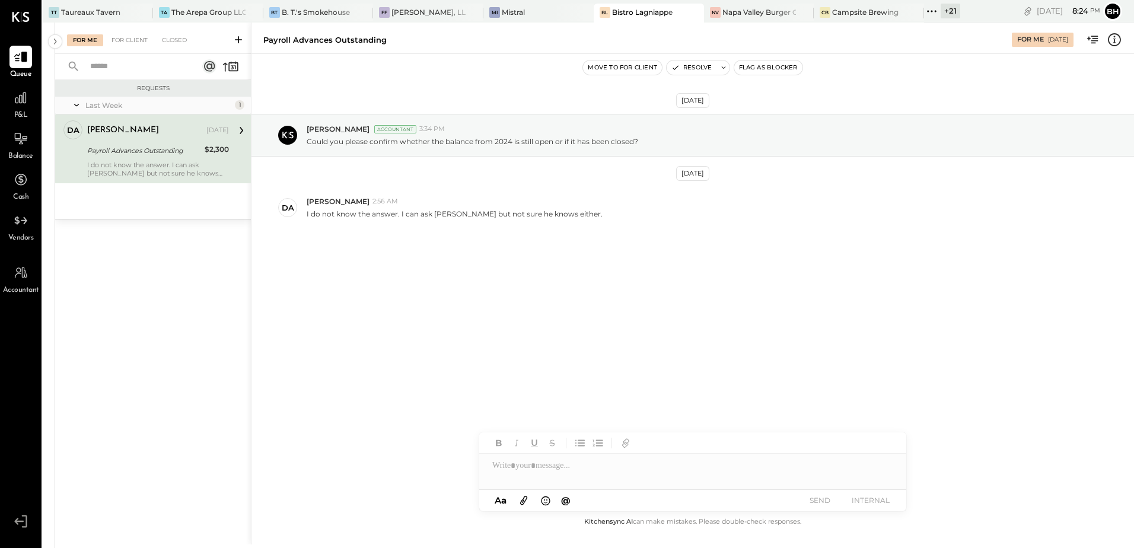
click at [524, 464] on div at bounding box center [692, 466] width 427 height 24
click at [820, 500] on button "SEND" at bounding box center [819, 500] width 47 height 16
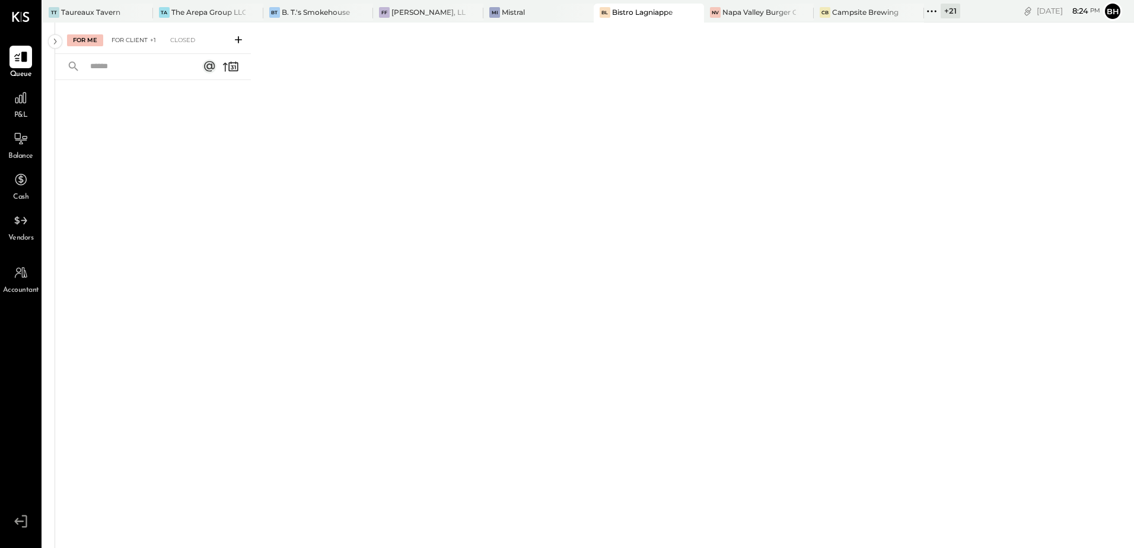
click at [125, 41] on div "For Client +1" at bounding box center [134, 40] width 56 height 12
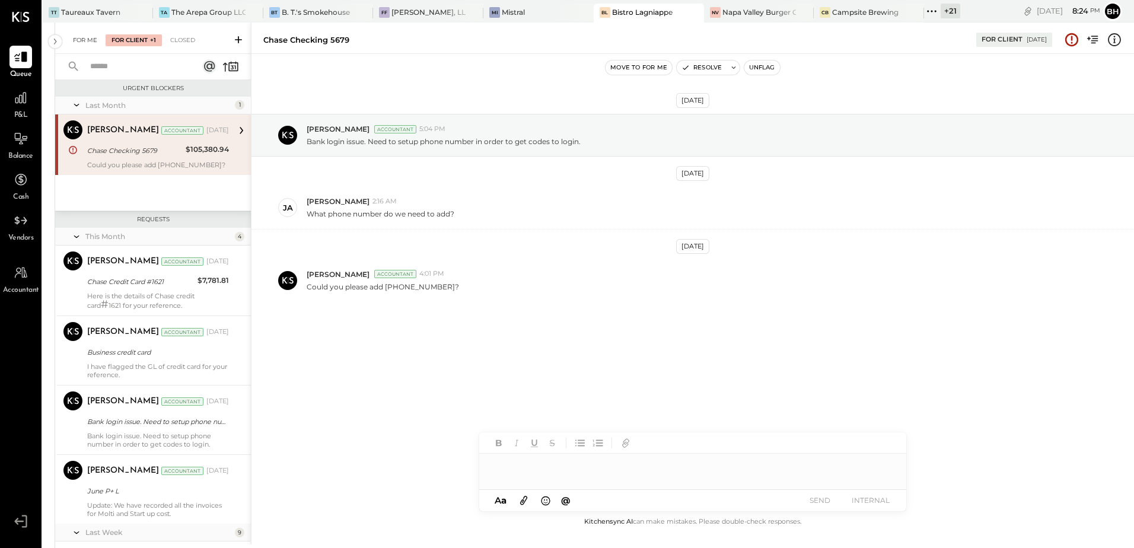
click at [85, 39] on div "For Me" at bounding box center [85, 40] width 36 height 12
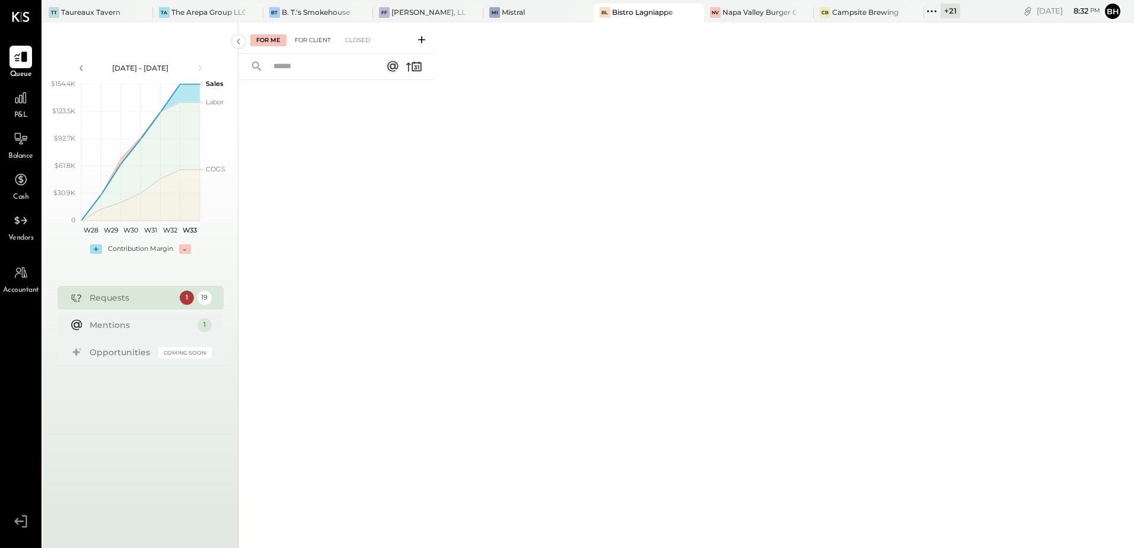
click at [313, 40] on div "For Client" at bounding box center [313, 40] width 48 height 12
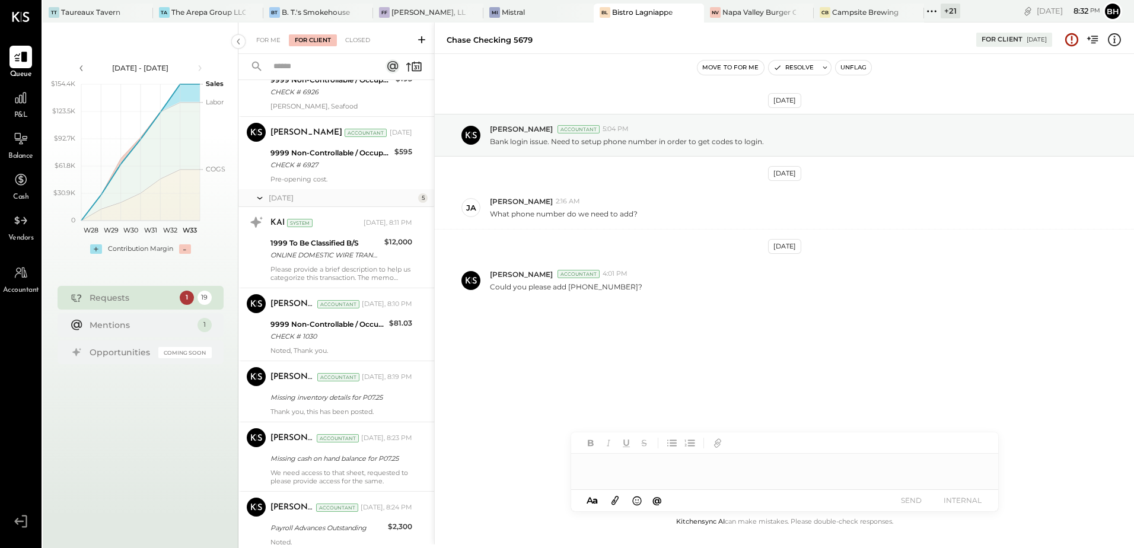
scroll to position [1087, 0]
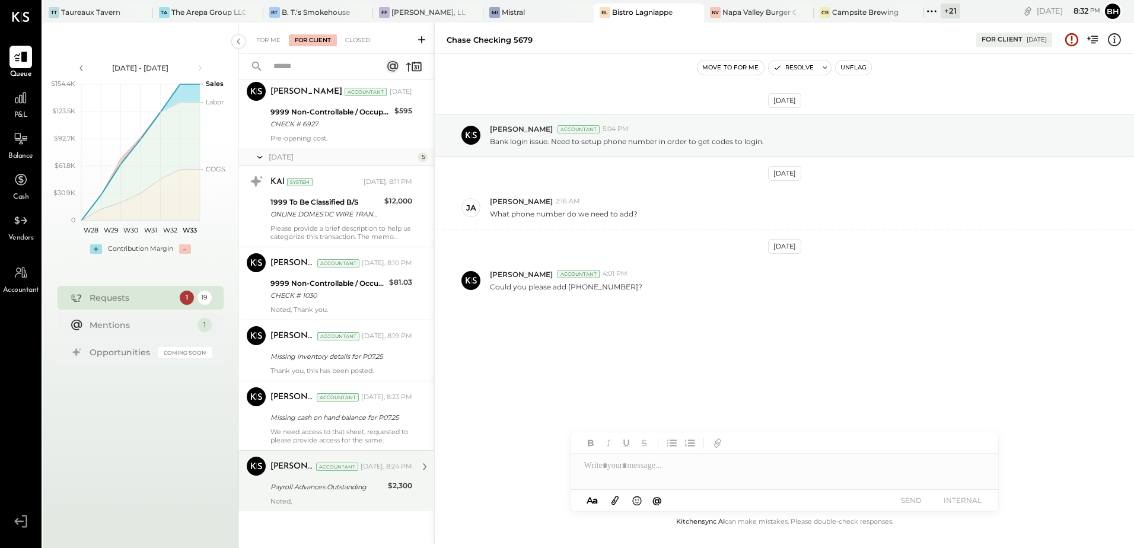
click at [342, 496] on div "Bhargav Kanani Accountant Today, 8:24 PM Payroll Advances Outstanding $2,300 No…" at bounding box center [341, 481] width 142 height 49
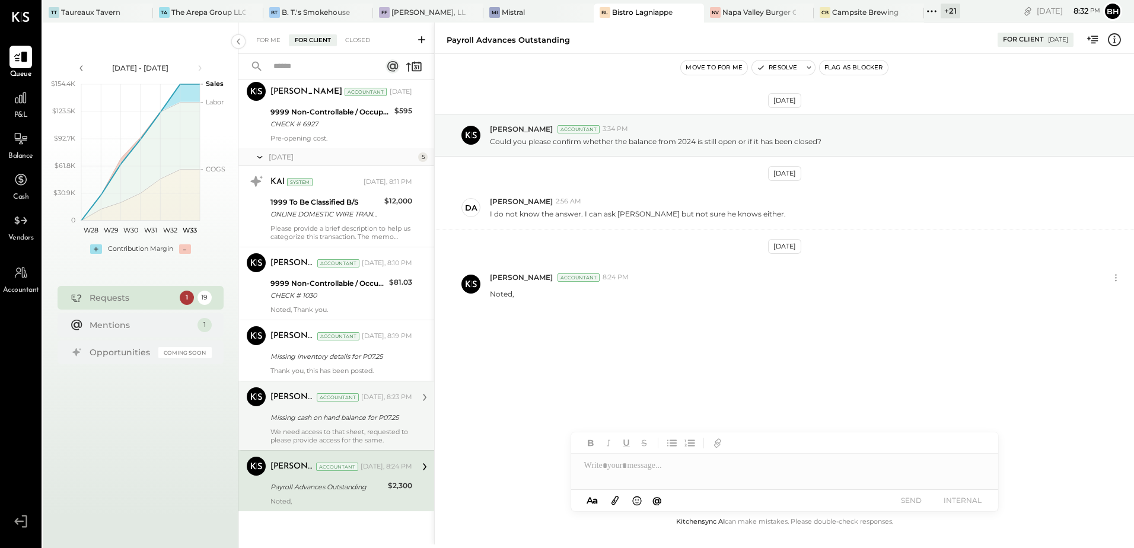
click at [339, 416] on div "Missing cash on hand balance for P07.25" at bounding box center [339, 418] width 138 height 12
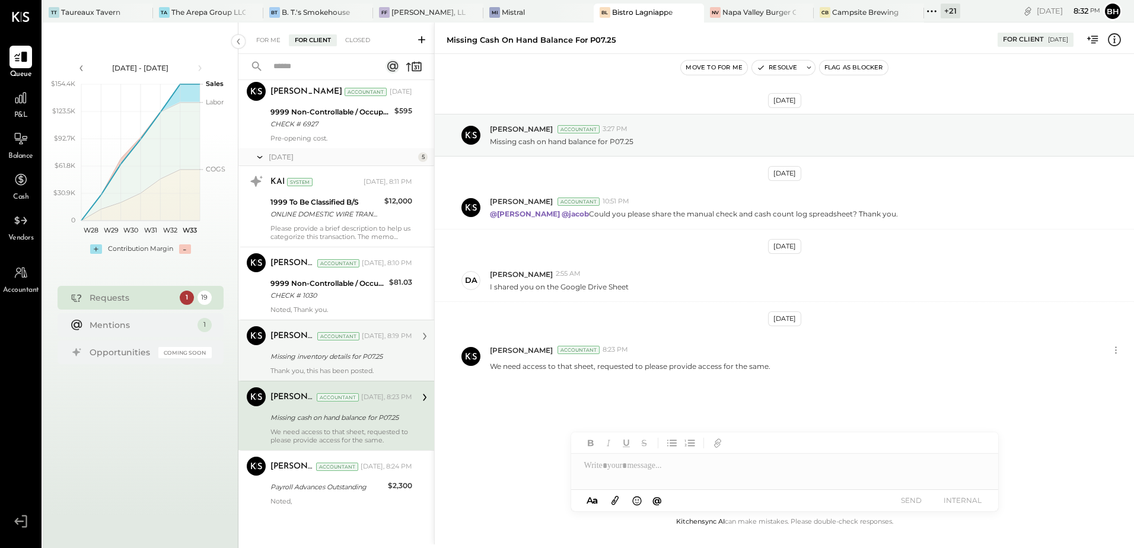
click at [325, 369] on div "Thank you, this has been posted." at bounding box center [341, 370] width 142 height 8
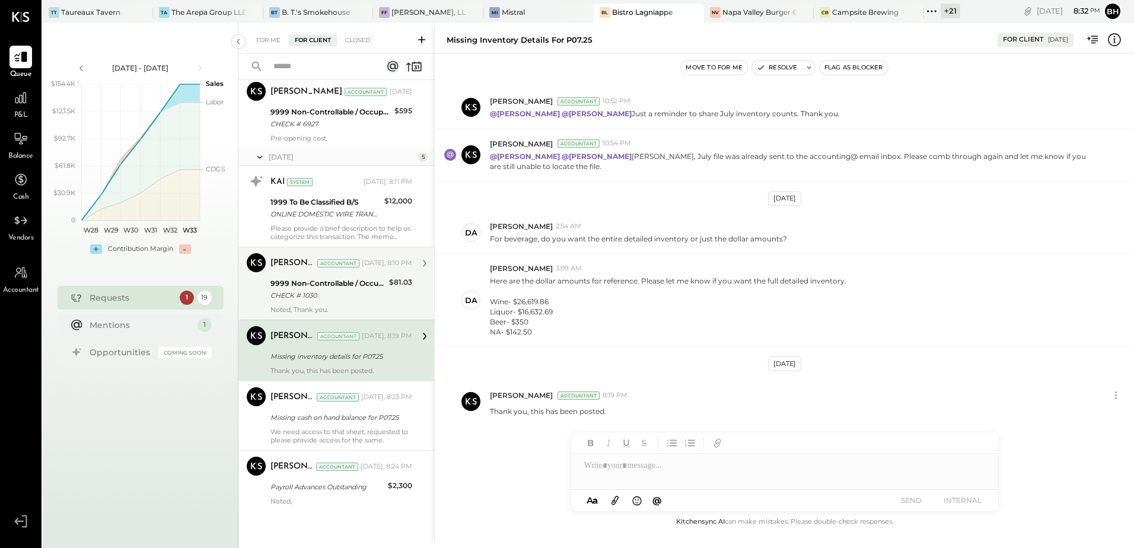
click at [317, 300] on div "CHECK # 1030" at bounding box center [327, 295] width 115 height 12
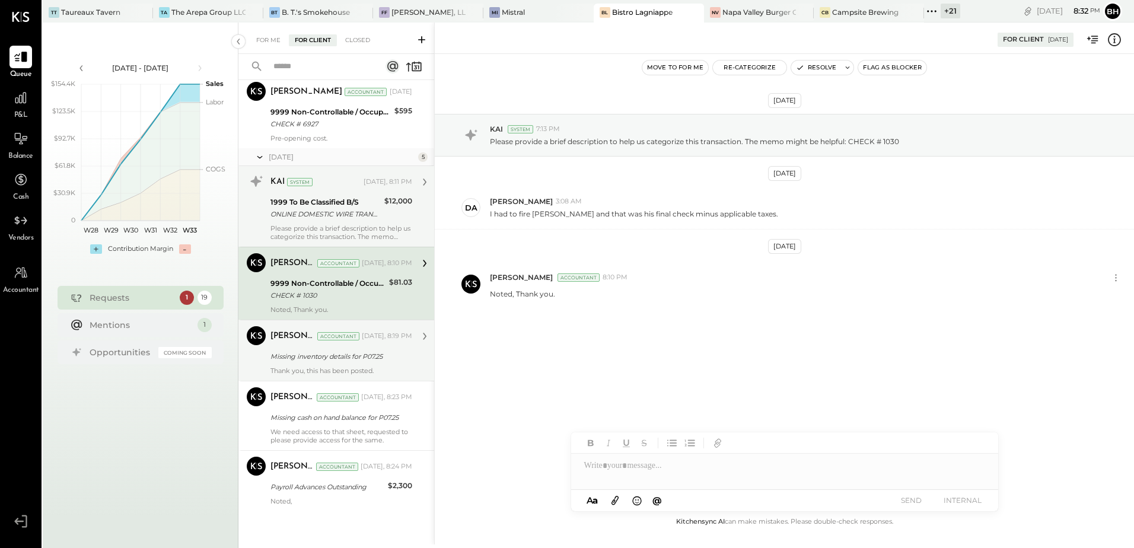
click at [330, 224] on div "KAI System Today, 8:11 PM 1999 To Be Classified B/S ONLINE DOMESTIC WIRE TRANSF…" at bounding box center [341, 206] width 142 height 69
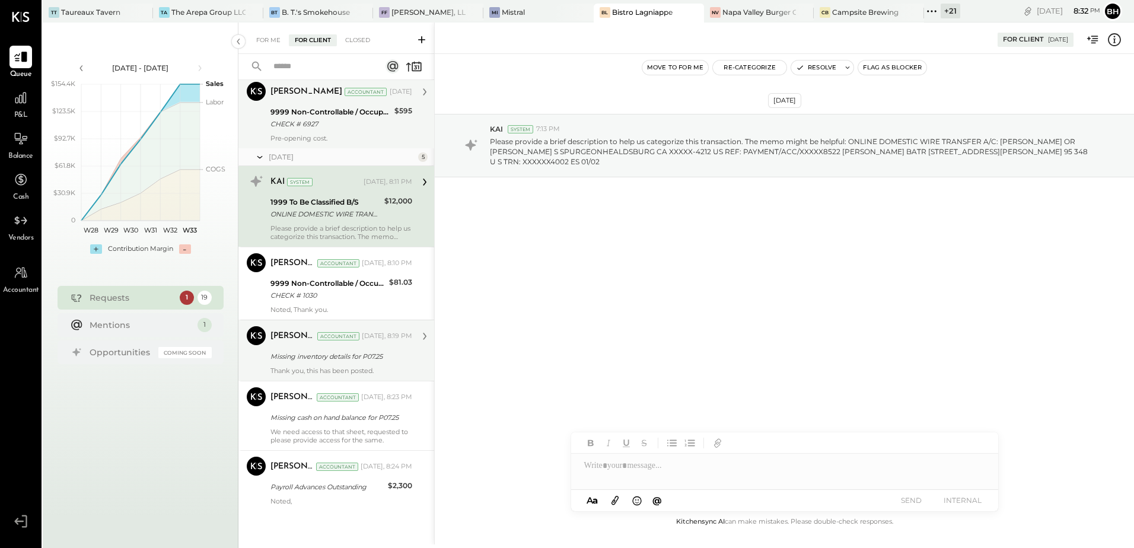
click at [299, 139] on div "Pre-opening cost." at bounding box center [341, 138] width 142 height 8
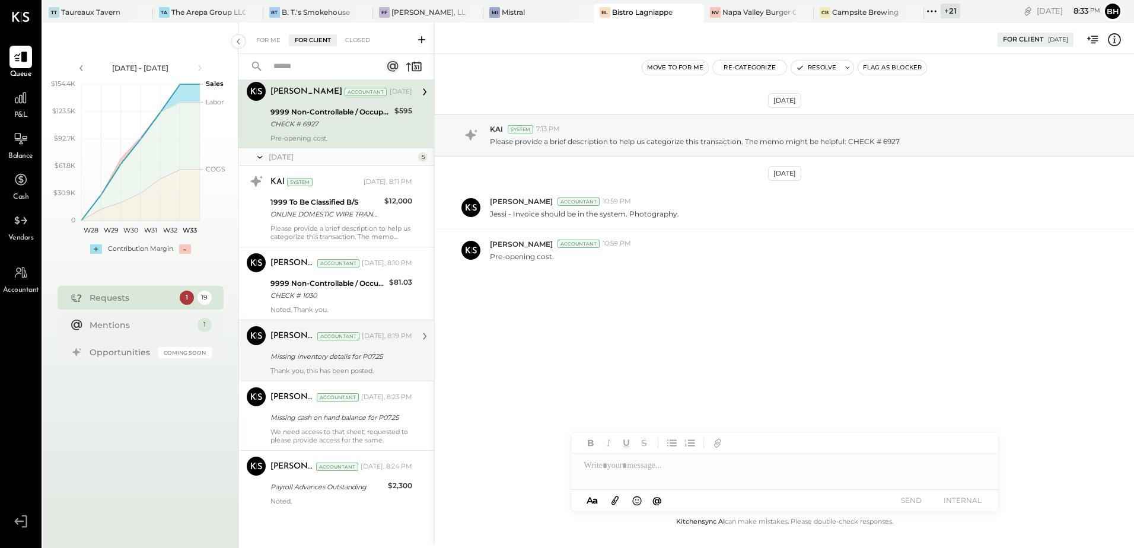
click at [1112, 33] on icon at bounding box center [1114, 39] width 15 height 15
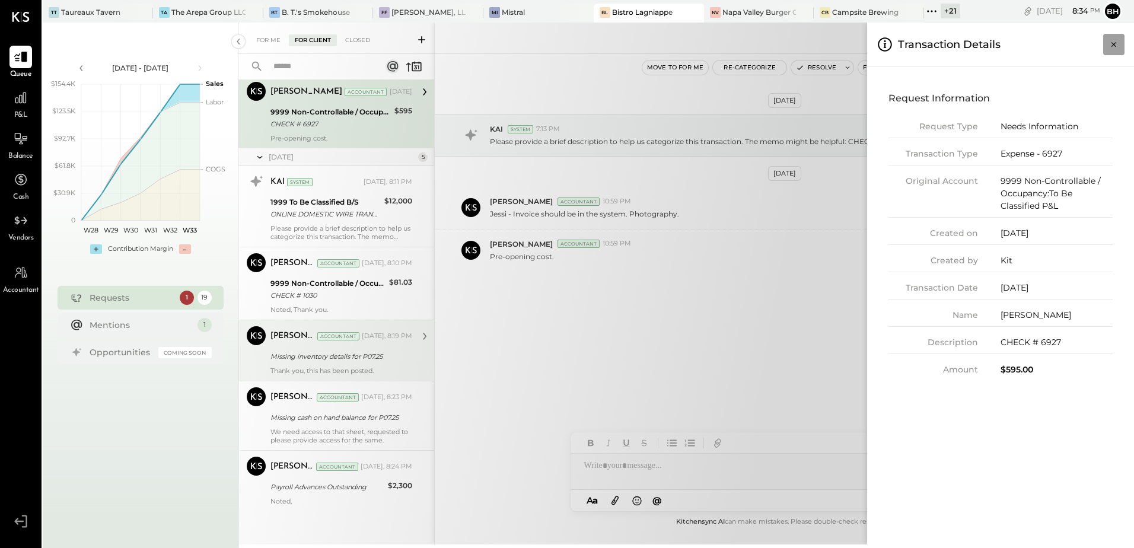
click at [1118, 44] on icon "Close panel" at bounding box center [1114, 45] width 12 height 12
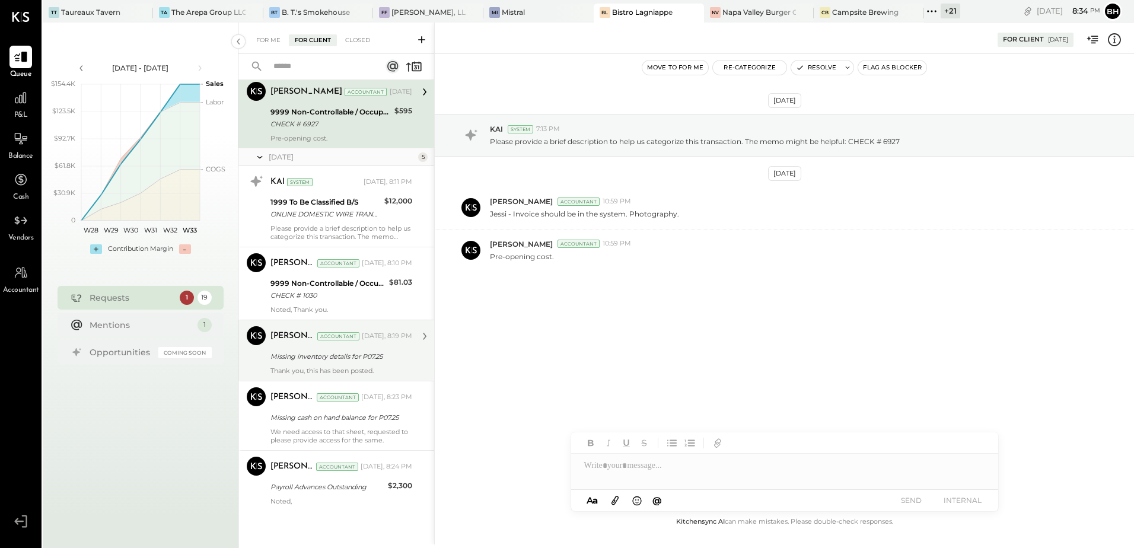
click at [769, 297] on div "Aug 5th, 2025 KAI System 7:13 PM Please provide a brief description to help us …" at bounding box center [784, 222] width 699 height 276
click at [253, 41] on div "For Me" at bounding box center [268, 40] width 36 height 12
